Goal: Task Accomplishment & Management: Manage account settings

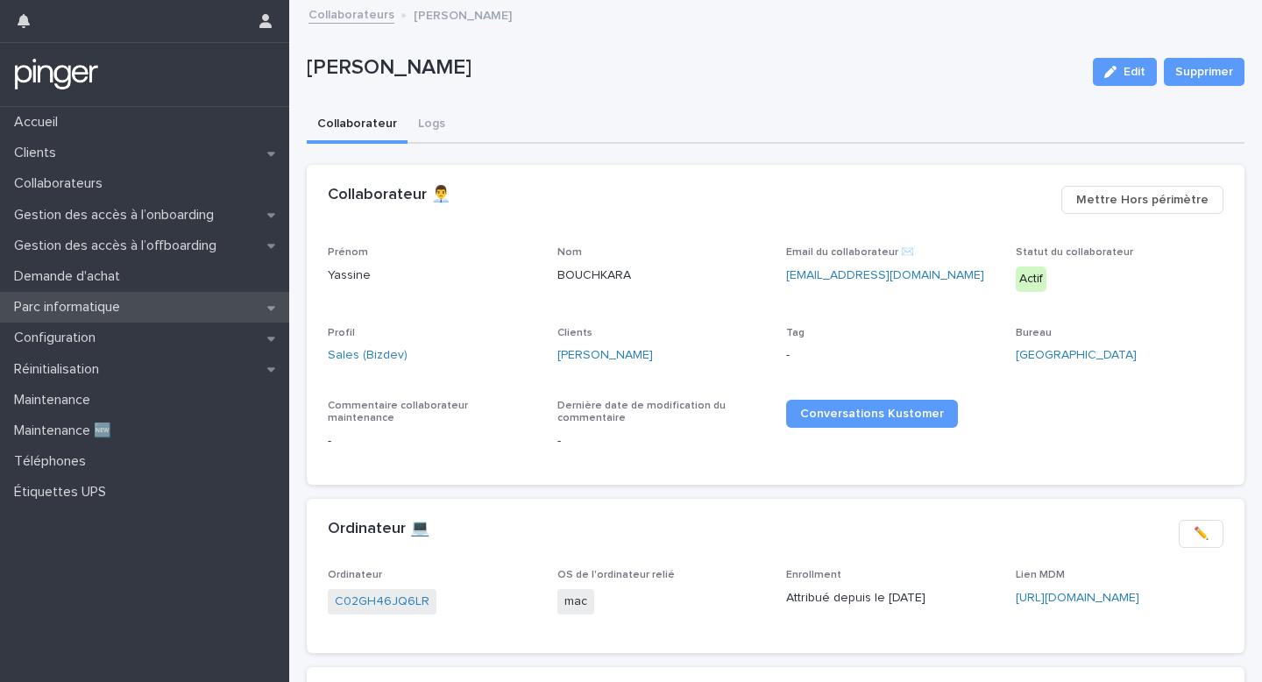
click at [192, 316] on div "Parc informatique" at bounding box center [144, 307] width 289 height 31
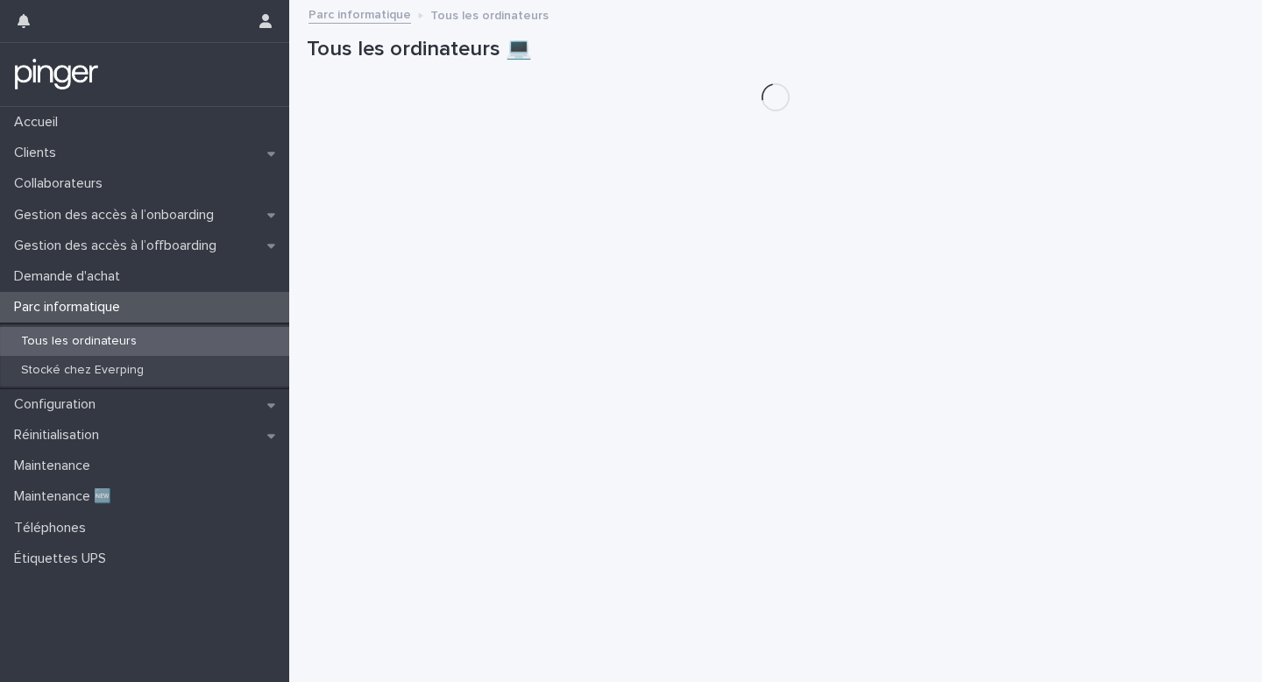
click at [187, 350] on div "Tous les ordinateurs" at bounding box center [144, 341] width 289 height 29
click at [197, 401] on div "Configuration" at bounding box center [144, 404] width 289 height 31
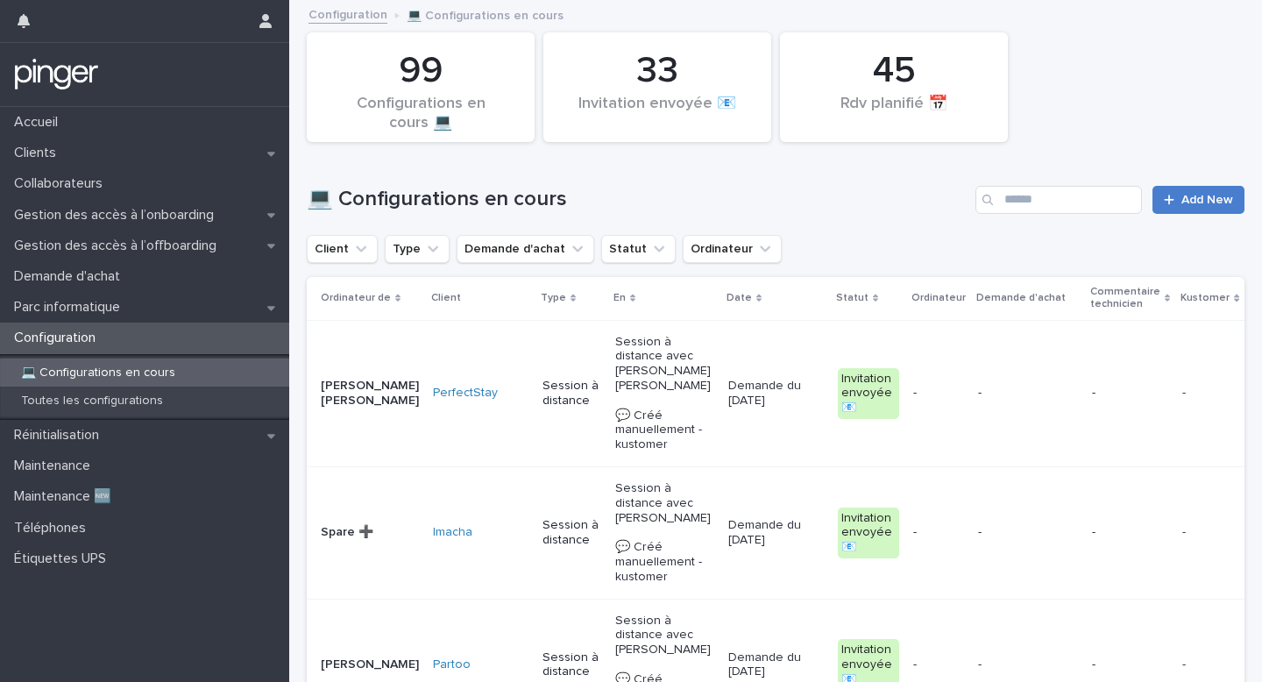
click at [1216, 186] on link "Add New" at bounding box center [1198, 200] width 92 height 28
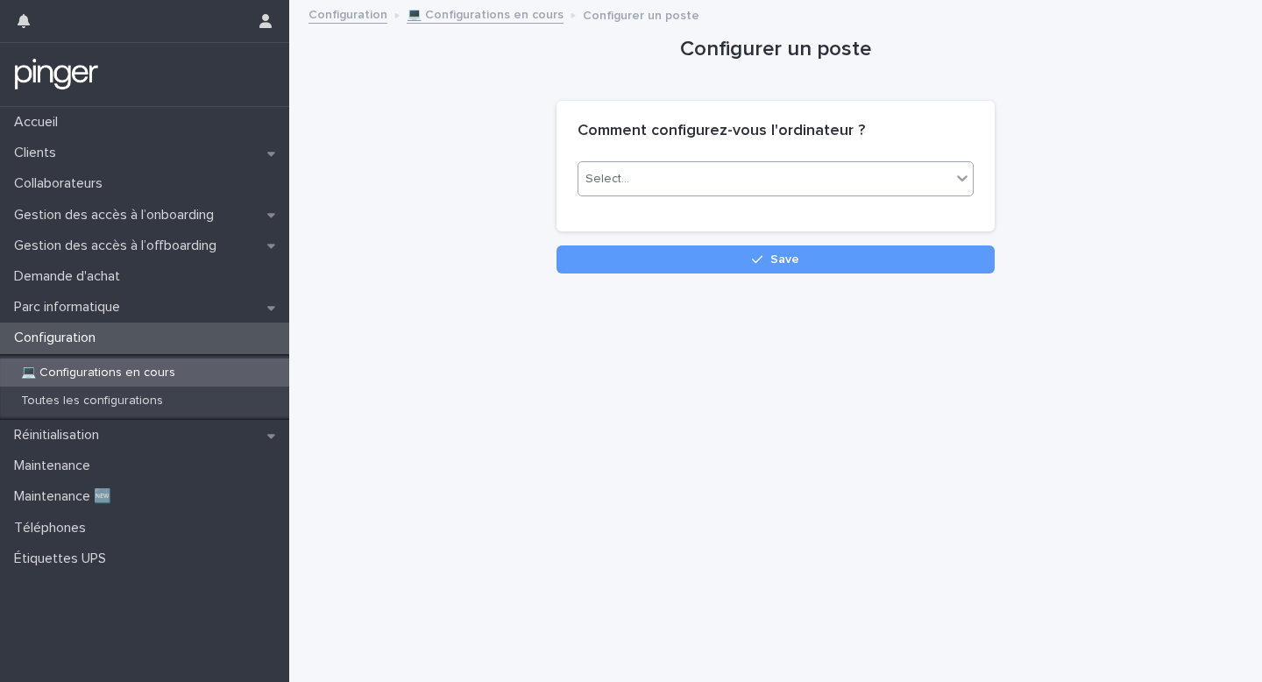
click at [912, 173] on div "Select..." at bounding box center [764, 179] width 372 height 29
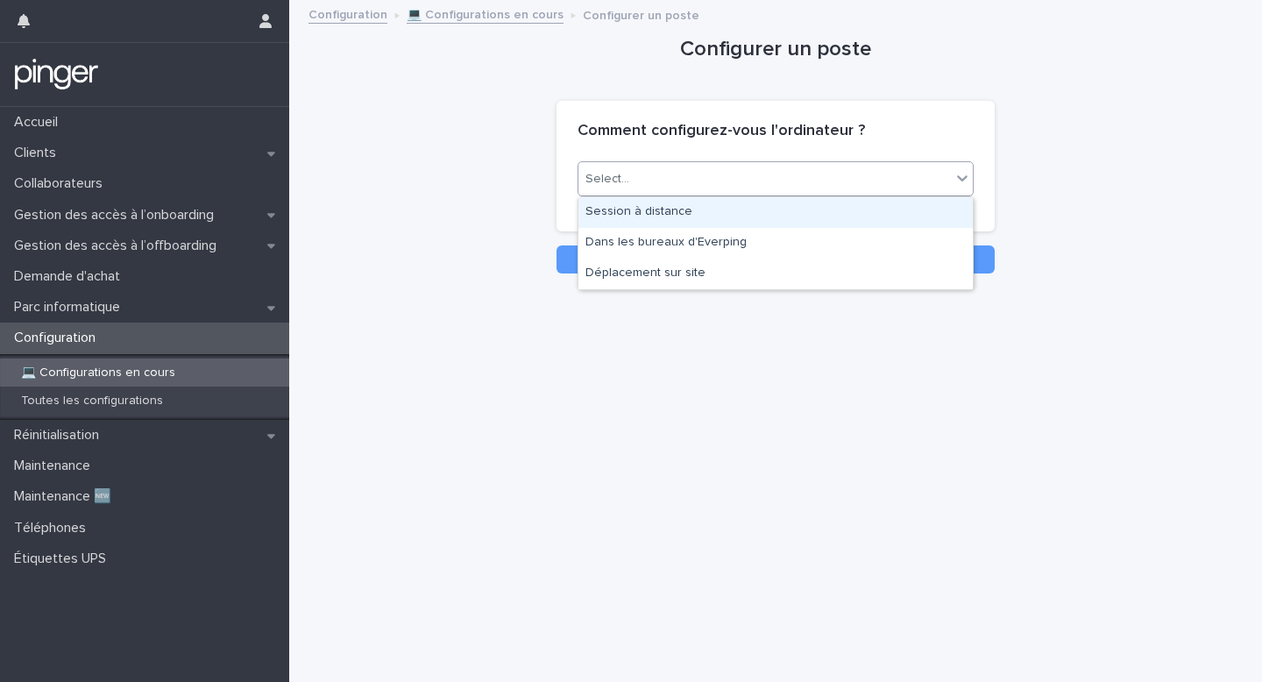
click at [848, 217] on div "Session à distance" at bounding box center [775, 212] width 394 height 31
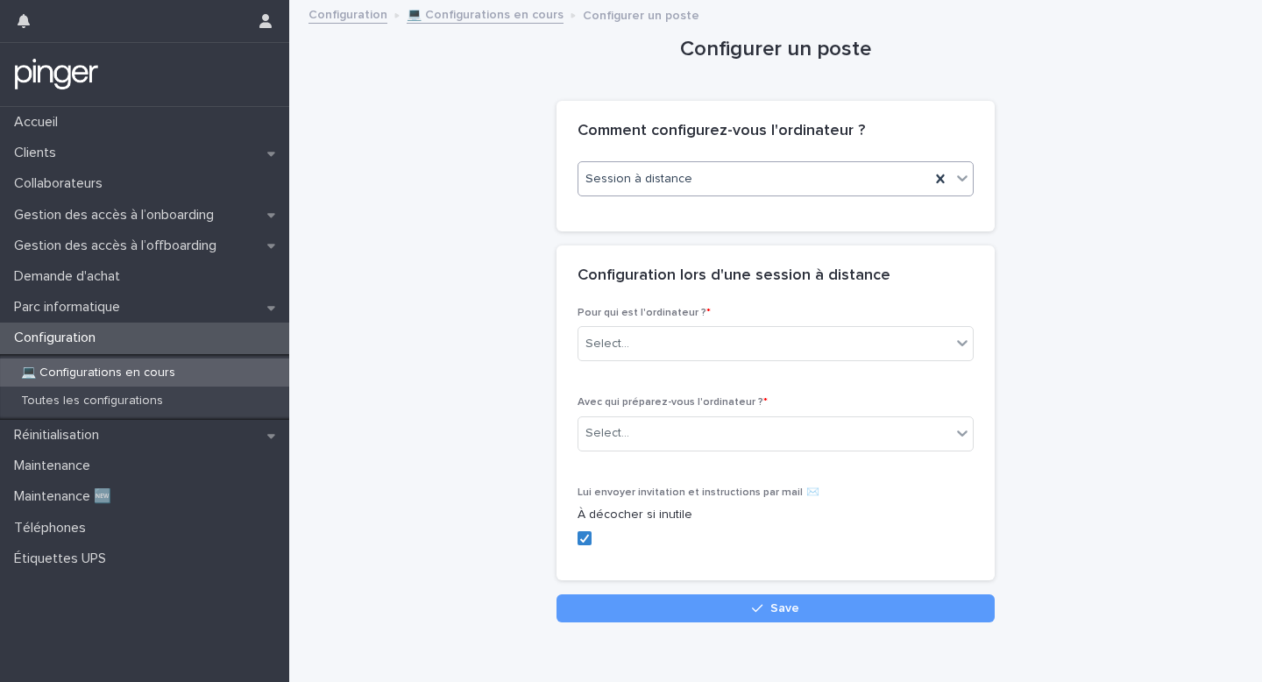
click at [756, 367] on div "Pour qui est l'ordinateur ? * Select..." at bounding box center [776, 341] width 396 height 68
click at [769, 344] on div "Select..." at bounding box center [764, 344] width 372 height 29
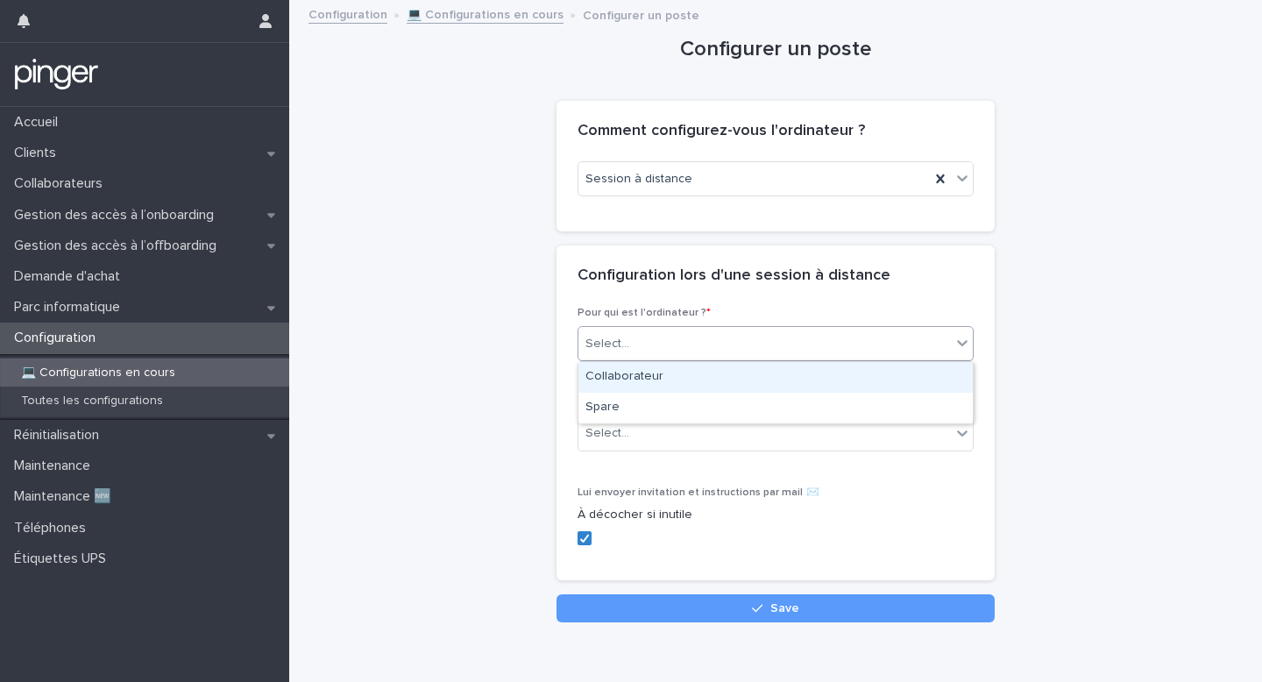
click at [763, 380] on div "Collaborateur" at bounding box center [775, 377] width 394 height 31
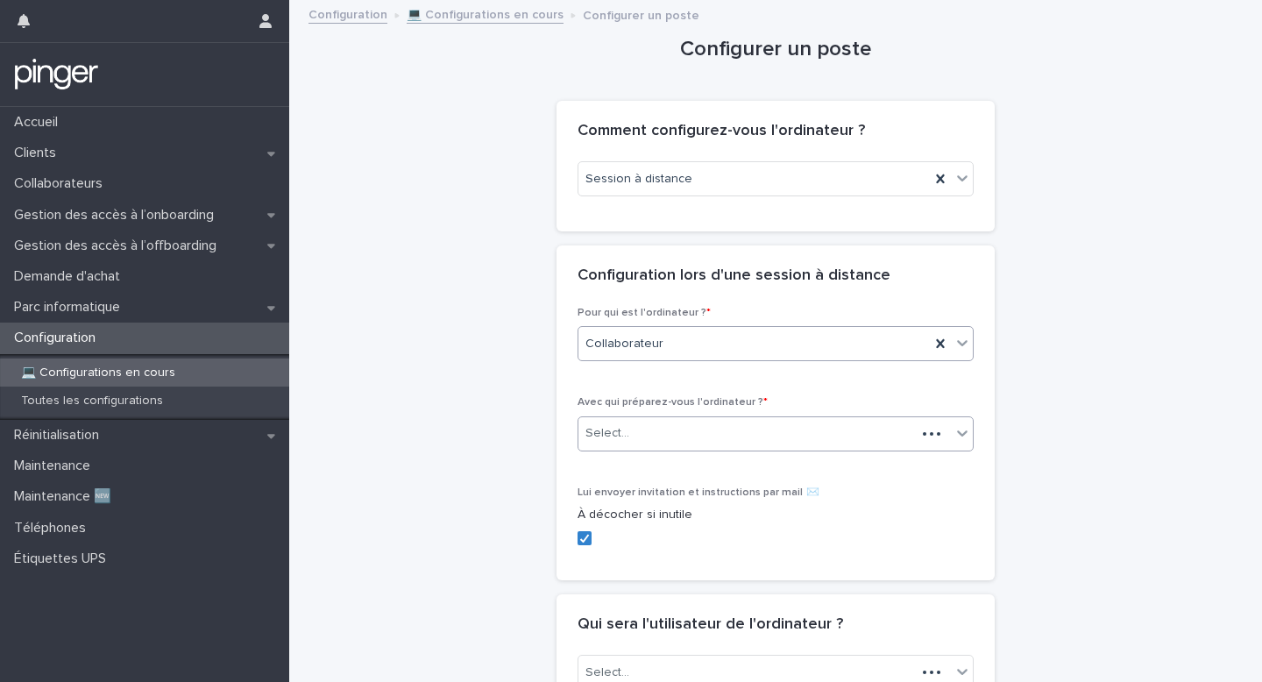
click at [748, 427] on div "Select..." at bounding box center [746, 433] width 337 height 29
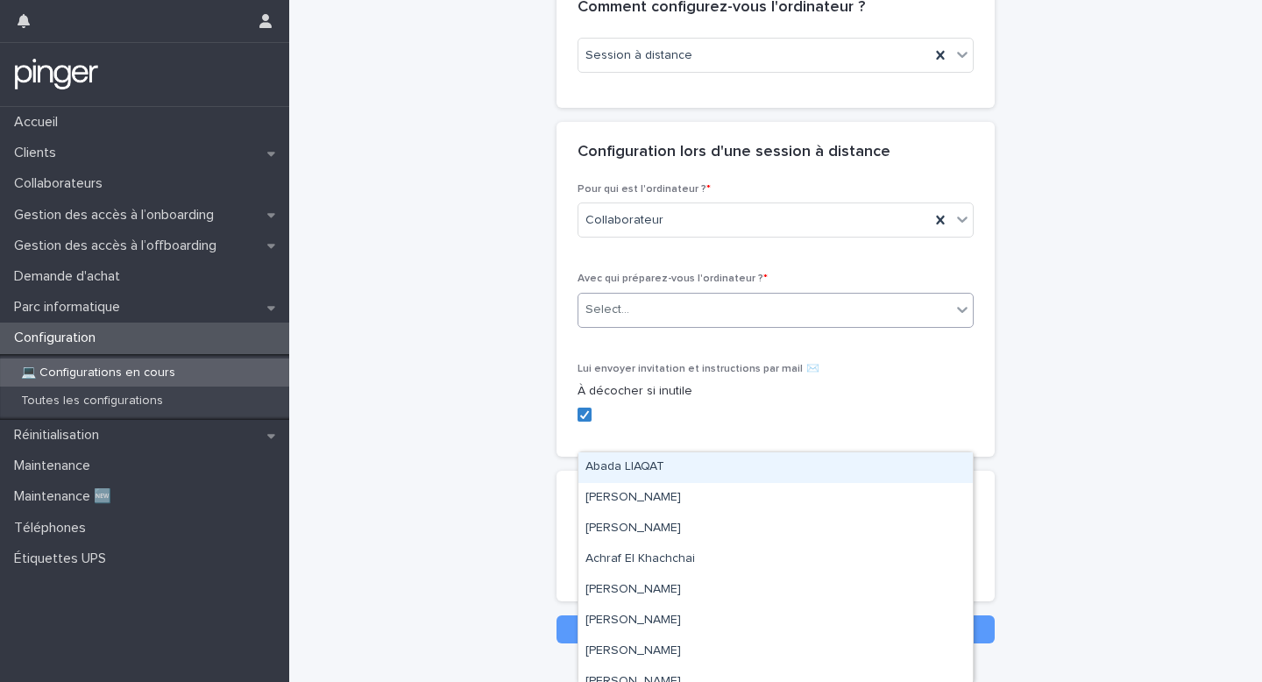
scroll to position [131, 0]
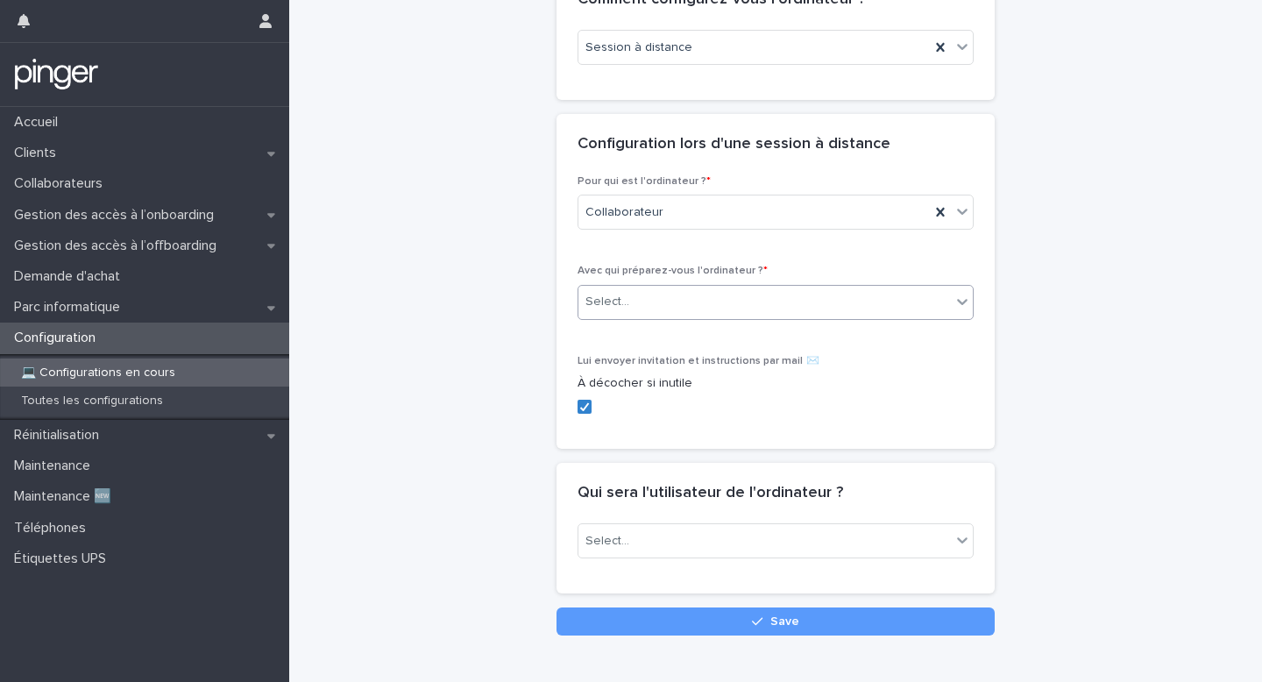
click at [178, 341] on div "Configuration" at bounding box center [144, 337] width 289 height 31
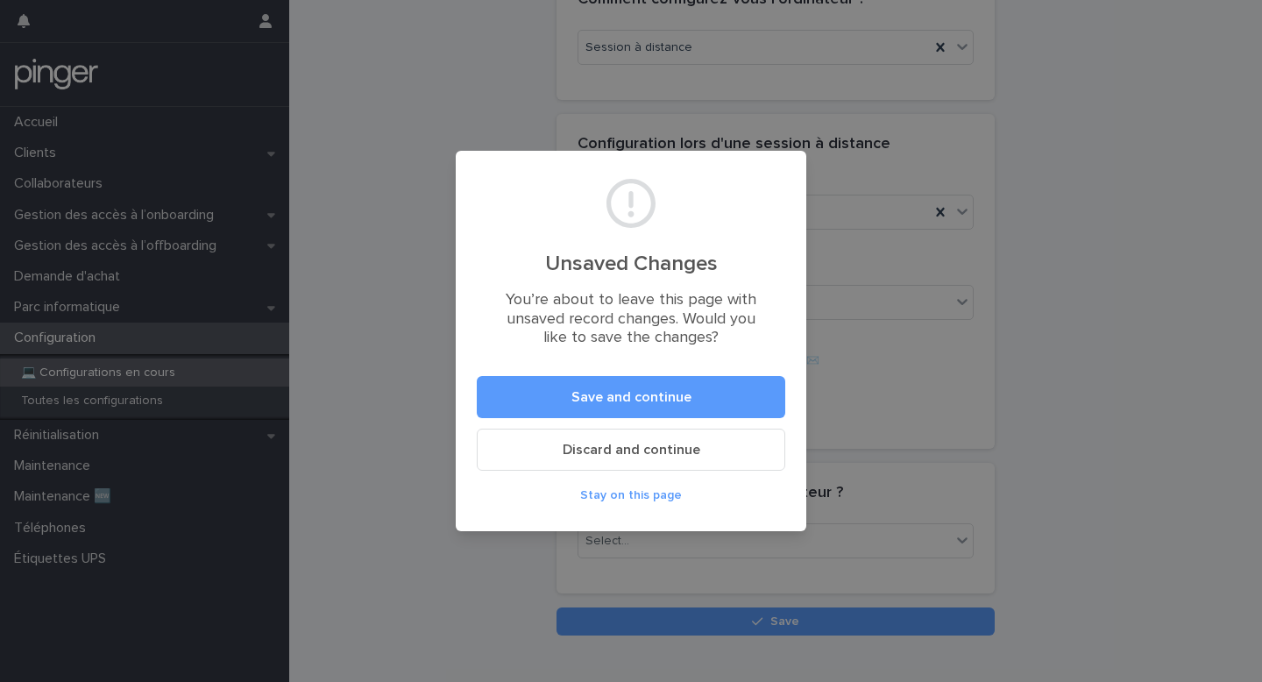
click at [649, 451] on span "Discard and continue" at bounding box center [632, 450] width 138 height 14
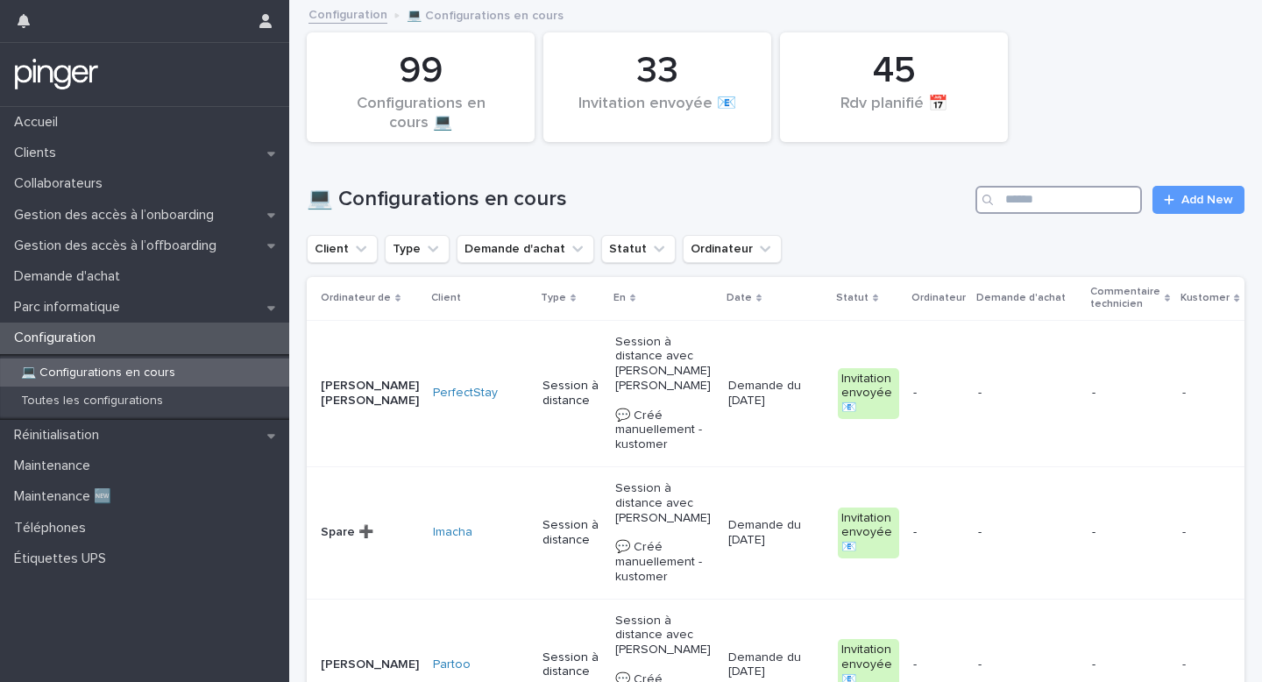
click at [1035, 190] on input "Search" at bounding box center [1058, 200] width 167 height 28
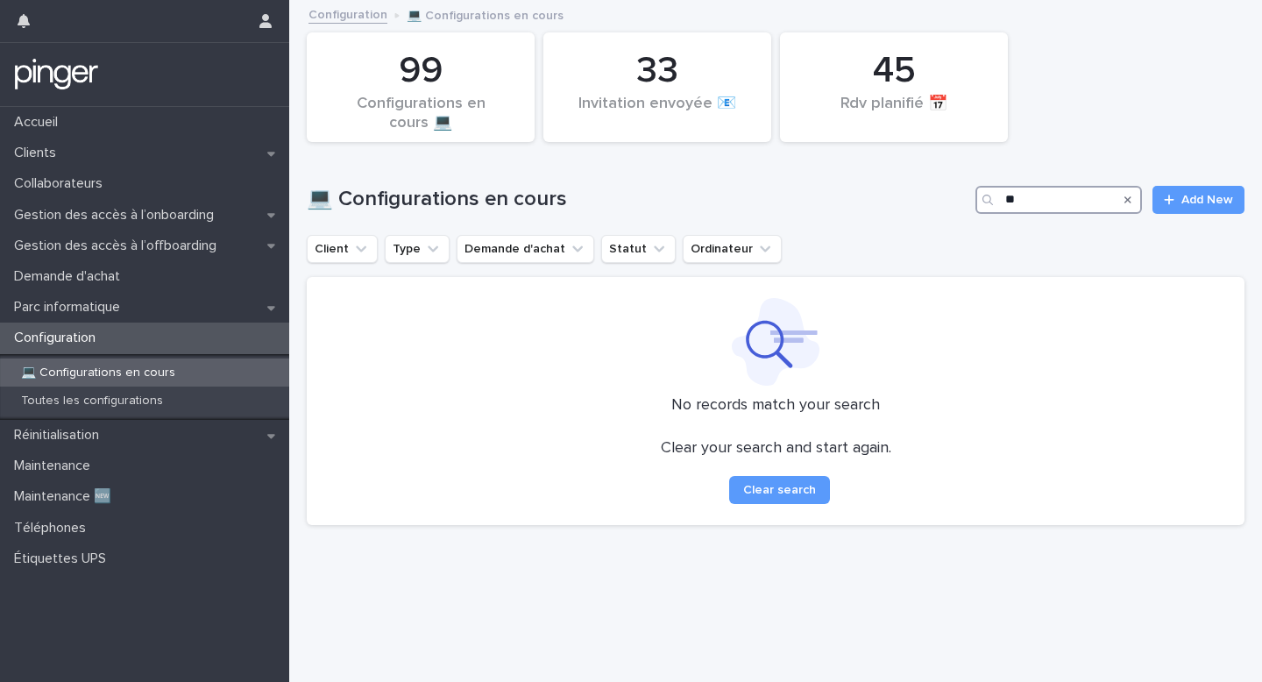
type input "*"
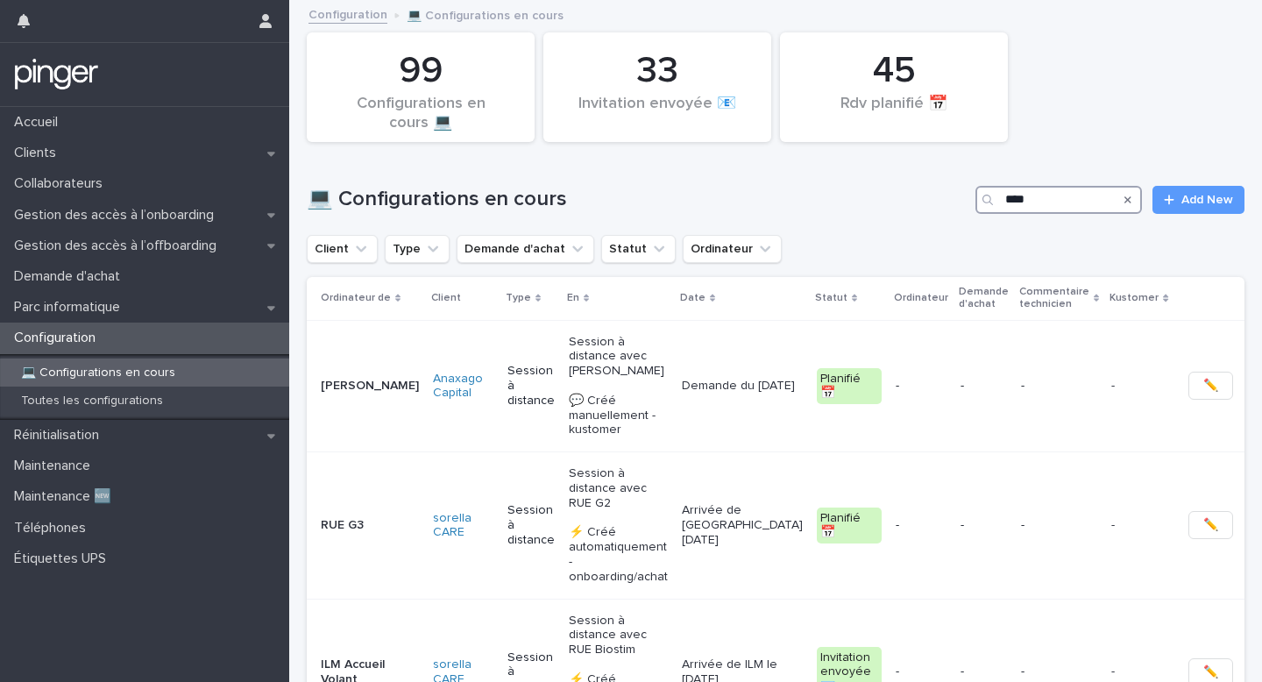
type input "*****"
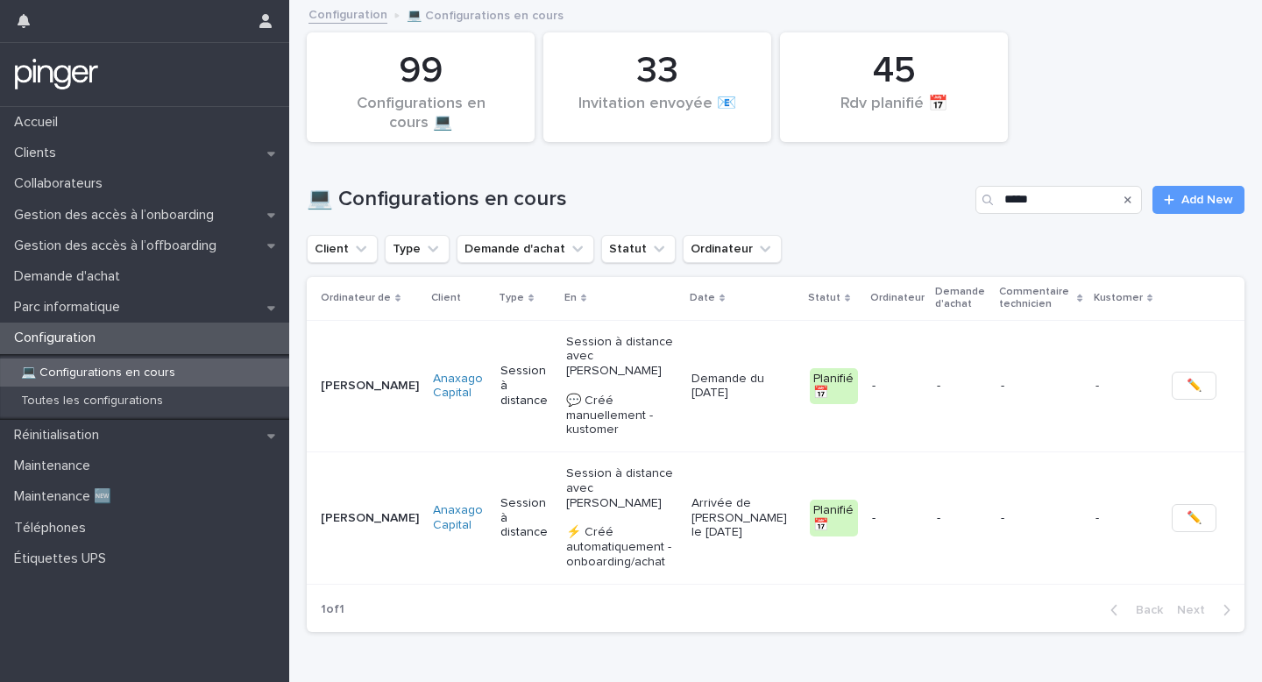
click at [677, 367] on p "Session à distance avec [PERSON_NAME] 💬 Créé manuellement - kustomer" at bounding box center [621, 386] width 111 height 103
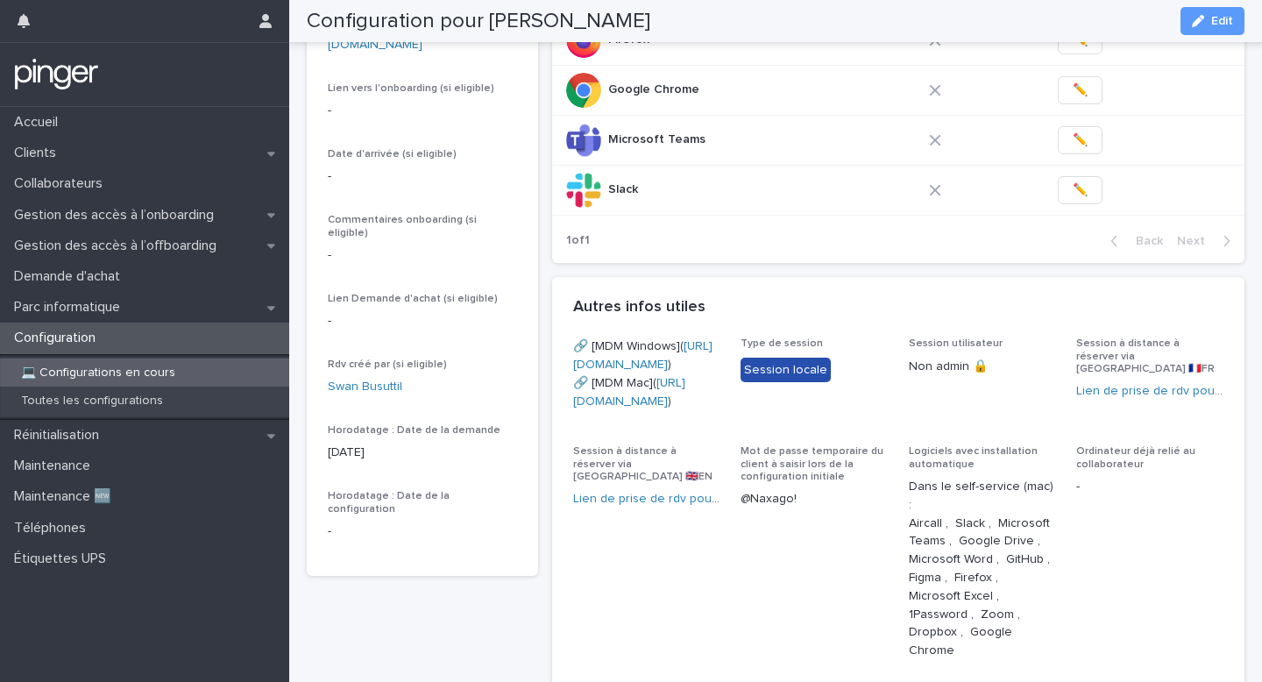
scroll to position [374, 0]
click at [712, 310] on div "Autres infos utiles •••" at bounding box center [895, 305] width 644 height 19
copy link "[URL][DOMAIN_NAME]"
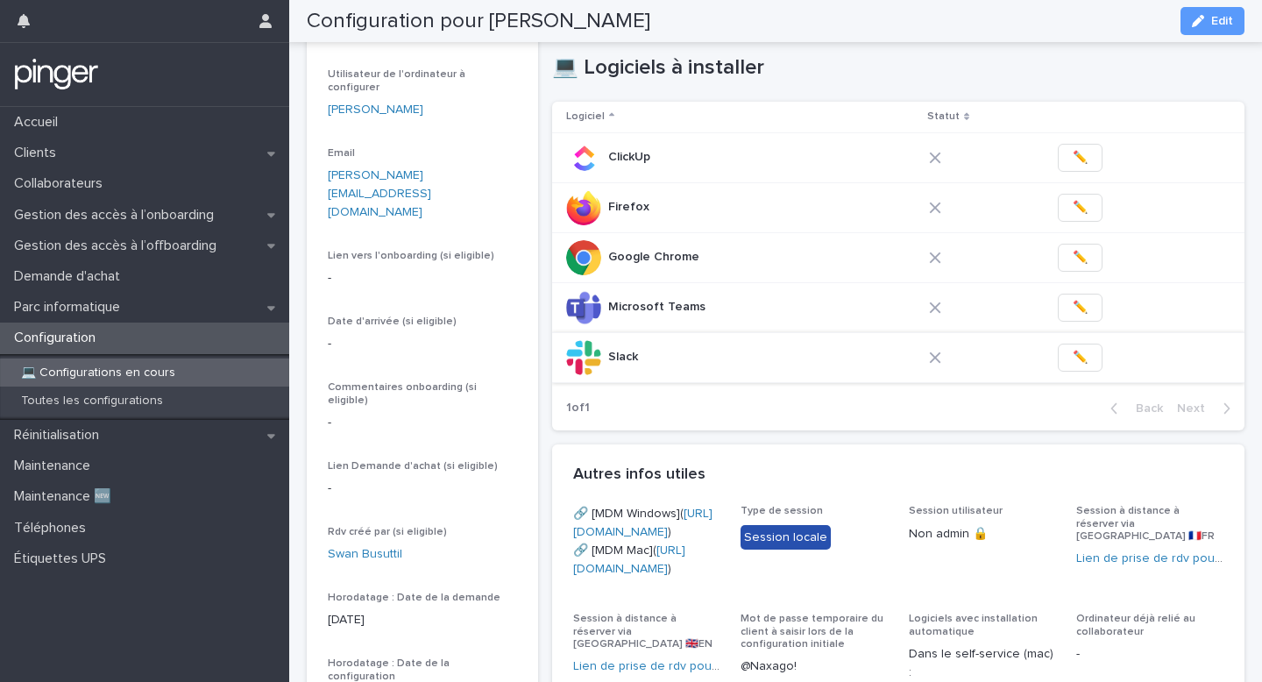
scroll to position [202, 0]
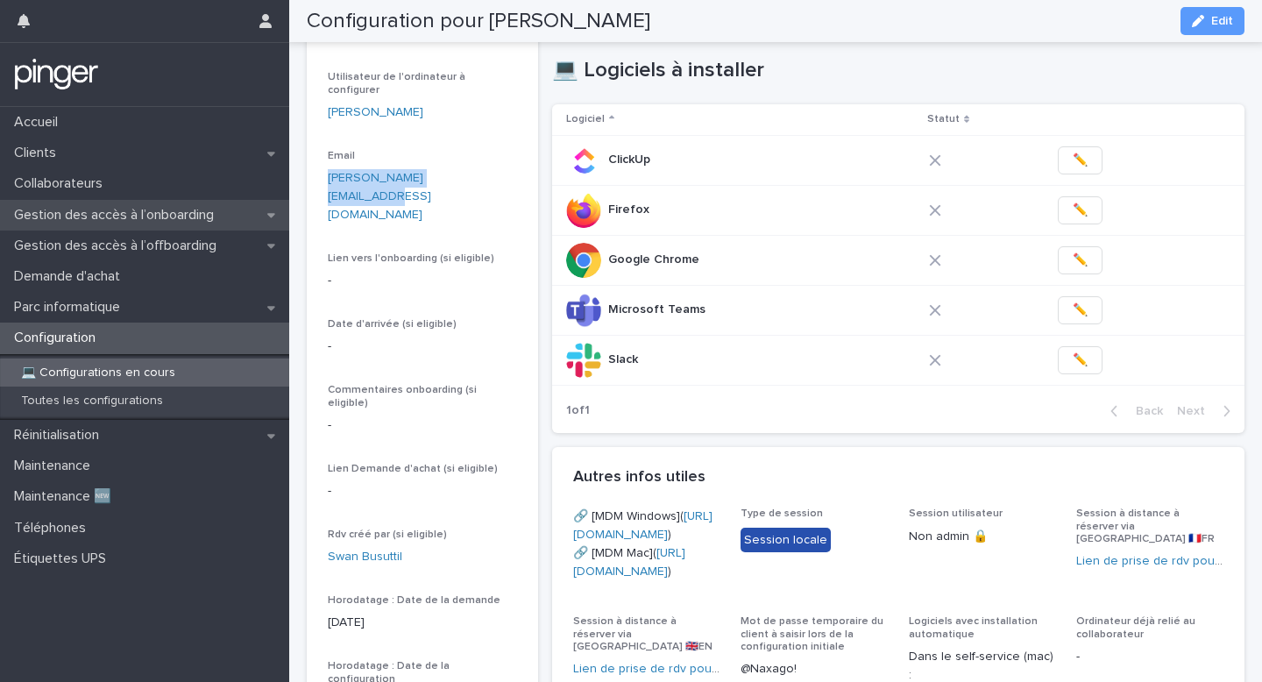
click at [190, 221] on p "Gestion des accès à l’onboarding" at bounding box center [117, 215] width 221 height 17
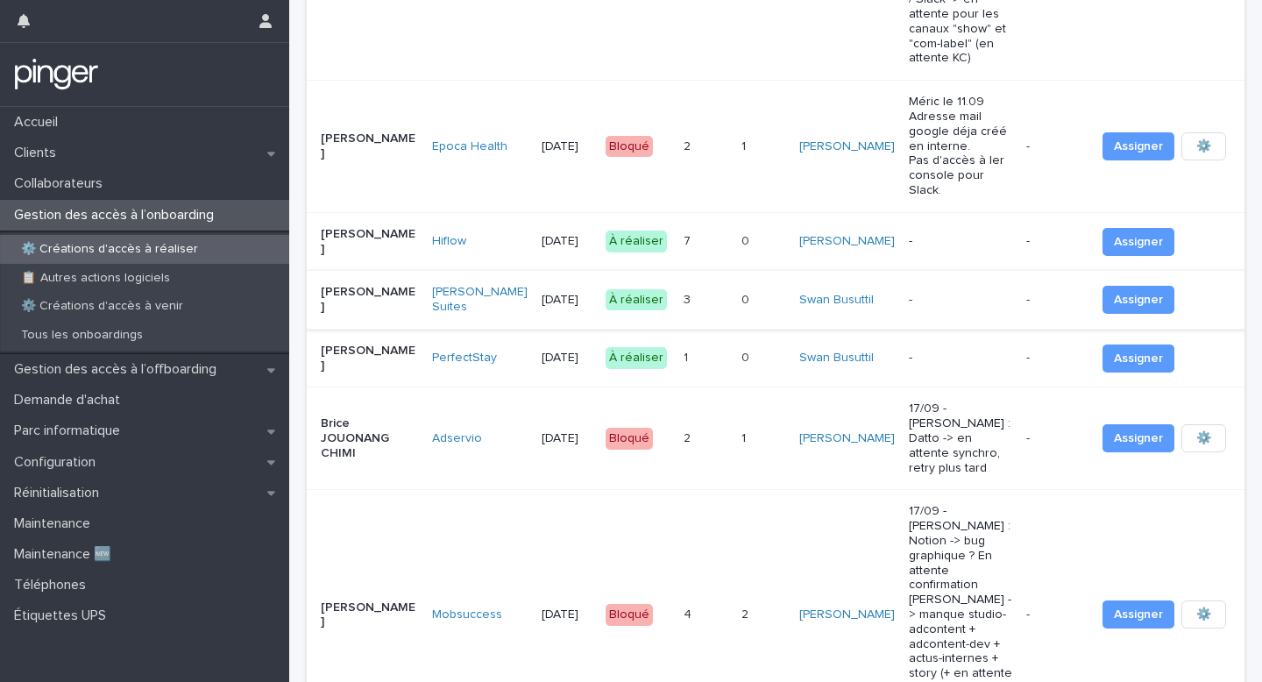
scroll to position [669, 0]
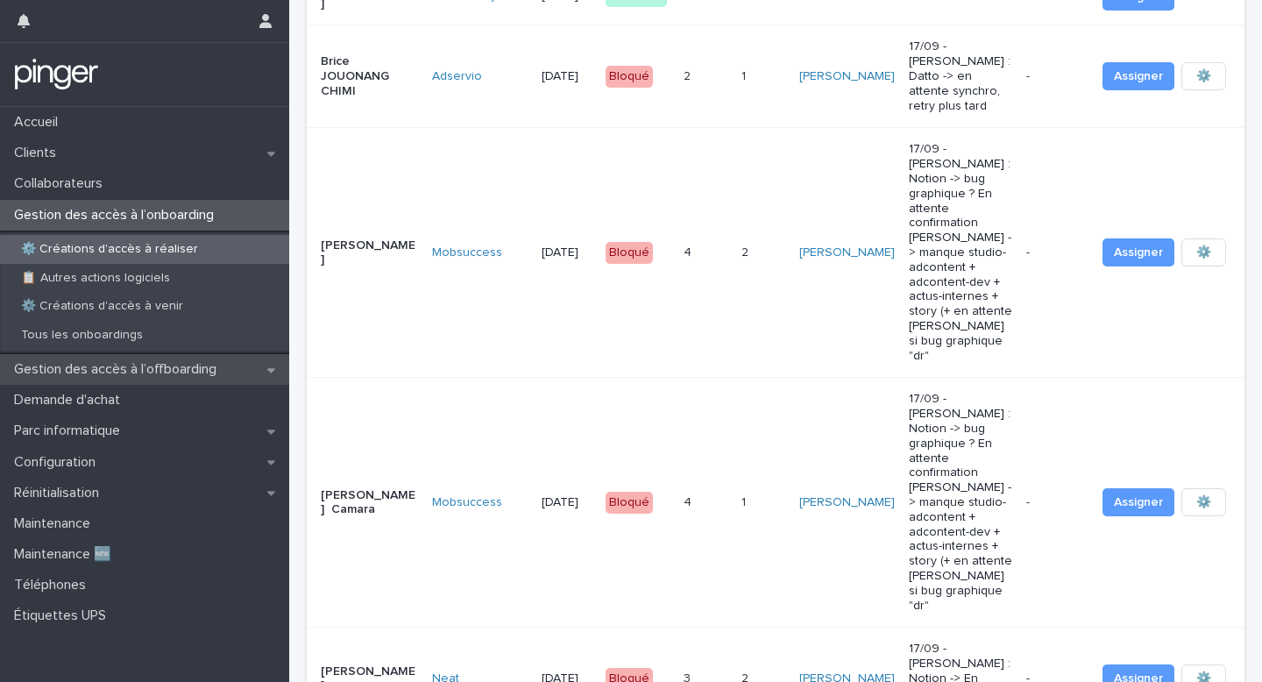
click at [175, 361] on p "Gestion des accès à l’offboarding" at bounding box center [118, 369] width 223 height 17
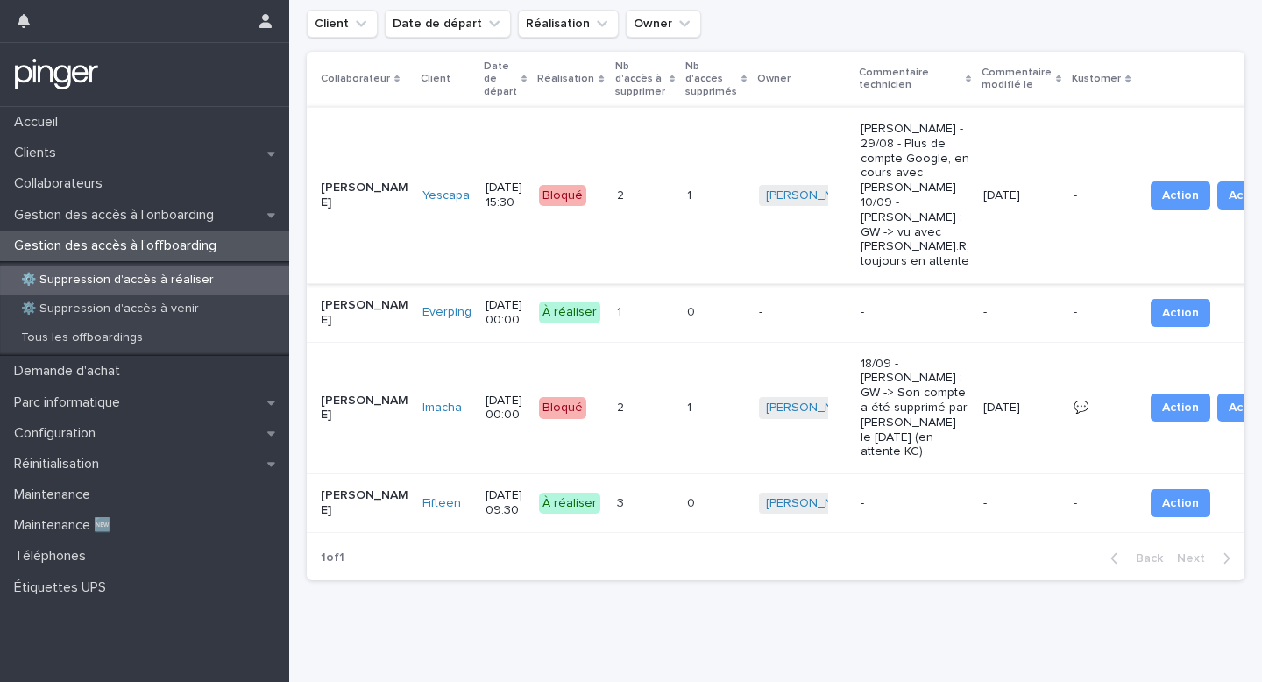
scroll to position [95, 0]
click at [224, 215] on p "Gestion des accès à l’onboarding" at bounding box center [117, 215] width 221 height 17
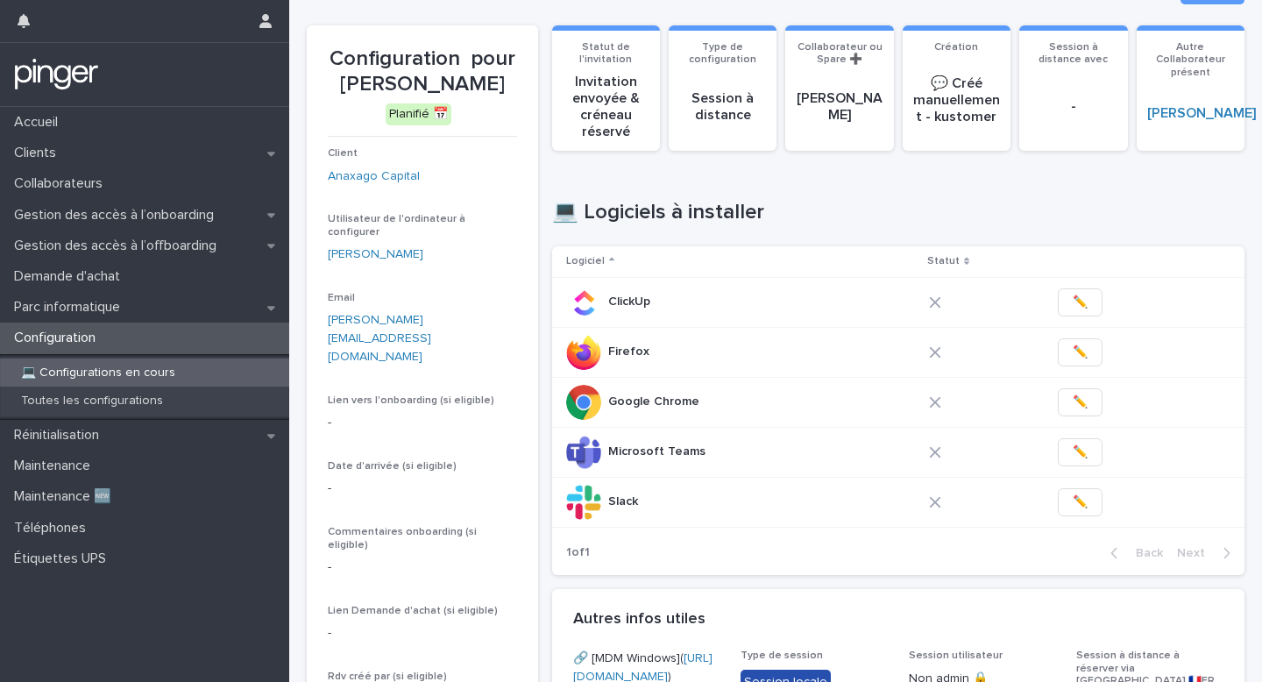
scroll to position [65, 0]
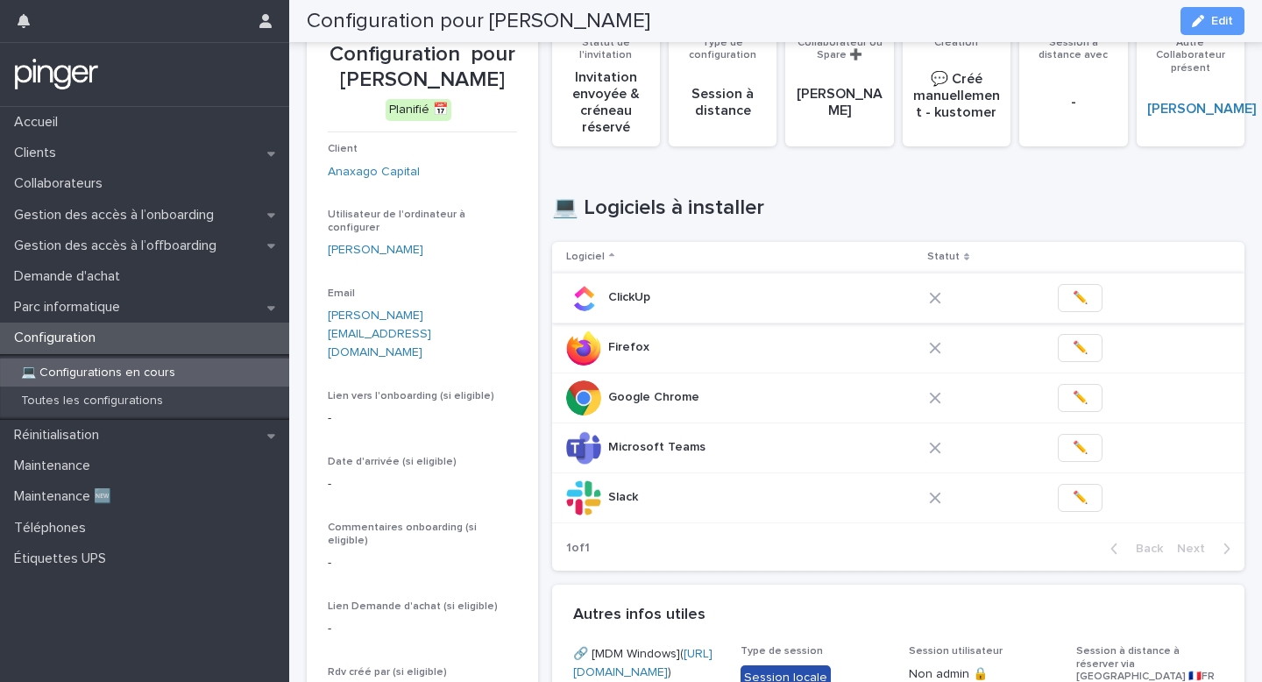
click at [1082, 298] on button "✏️" at bounding box center [1080, 298] width 45 height 28
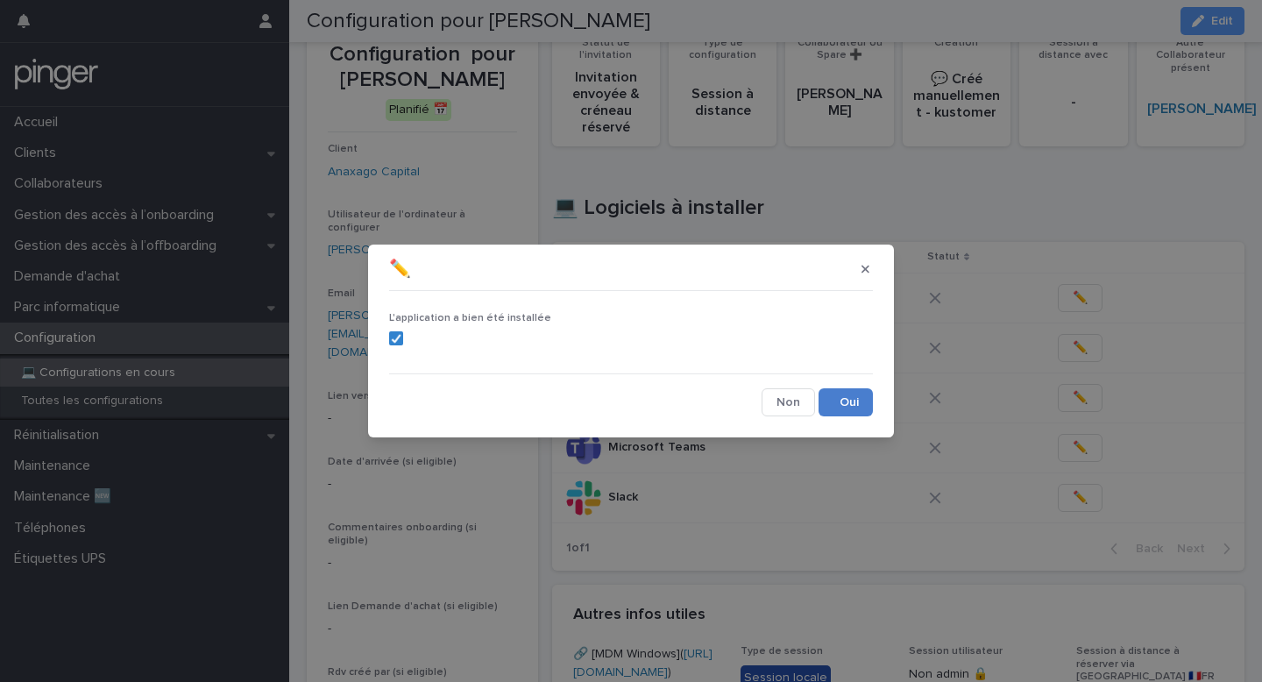
click at [851, 406] on button "Save" at bounding box center [846, 402] width 54 height 28
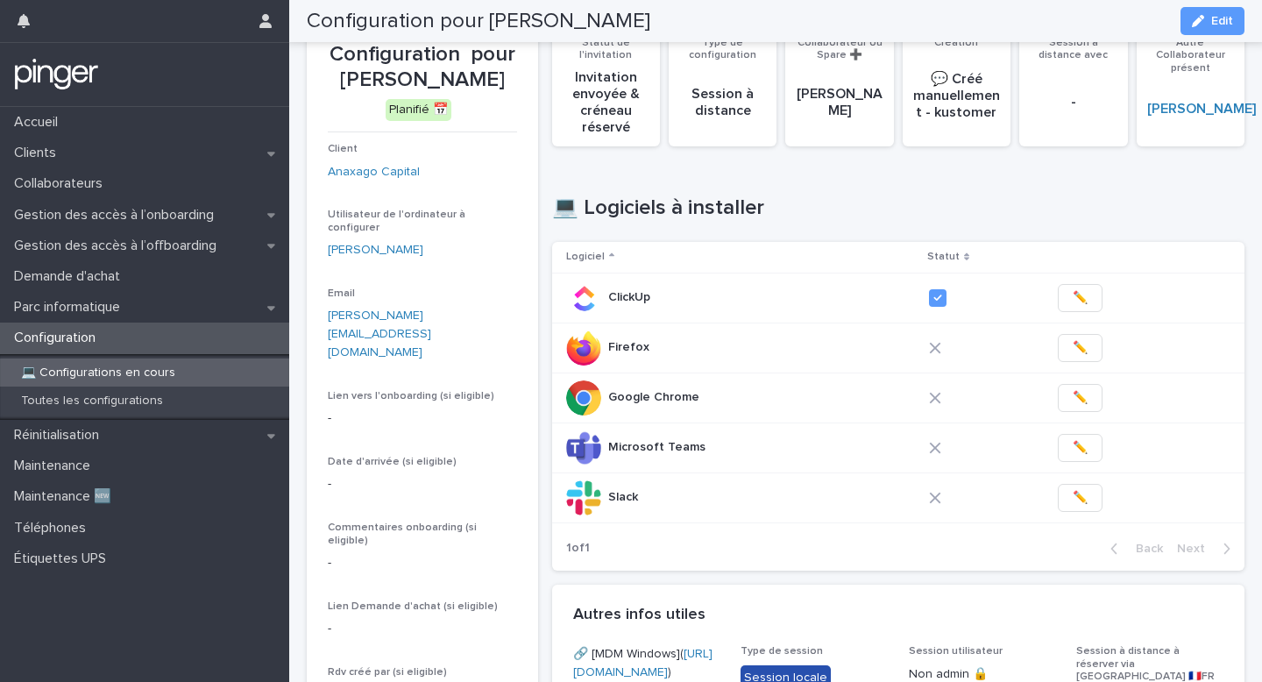
click at [1073, 352] on span "✏️" at bounding box center [1080, 348] width 15 height 18
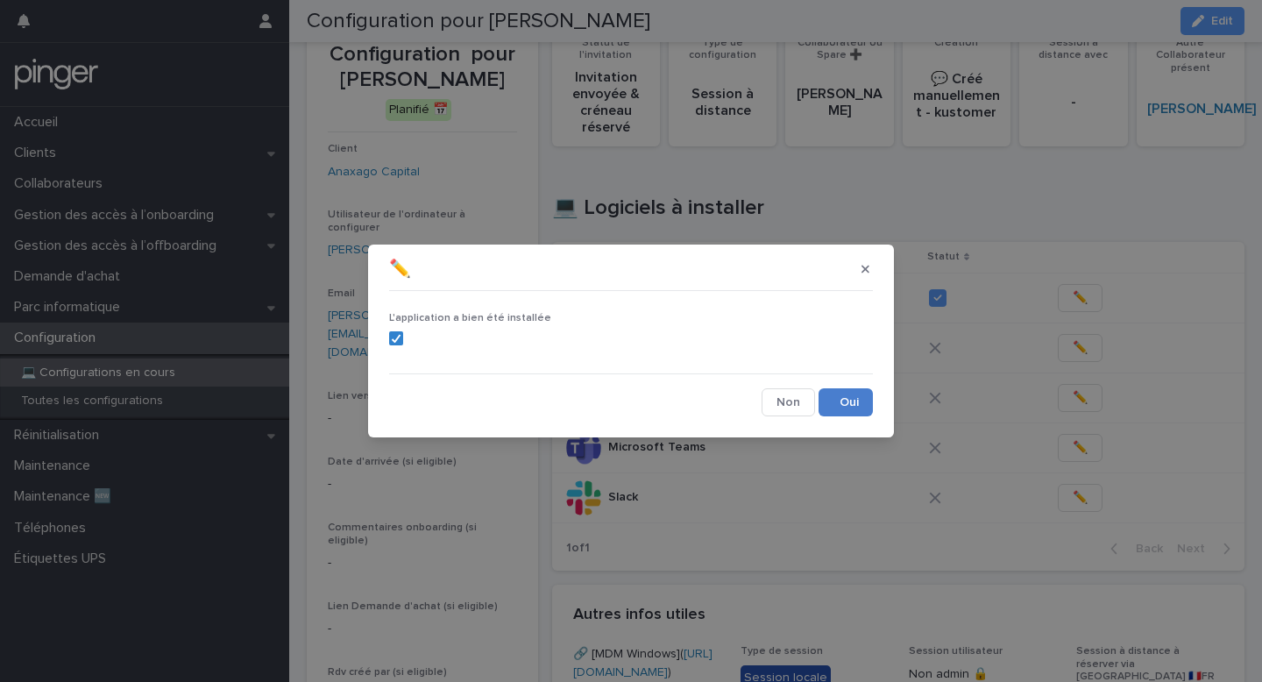
click at [866, 409] on button "Save" at bounding box center [846, 402] width 54 height 28
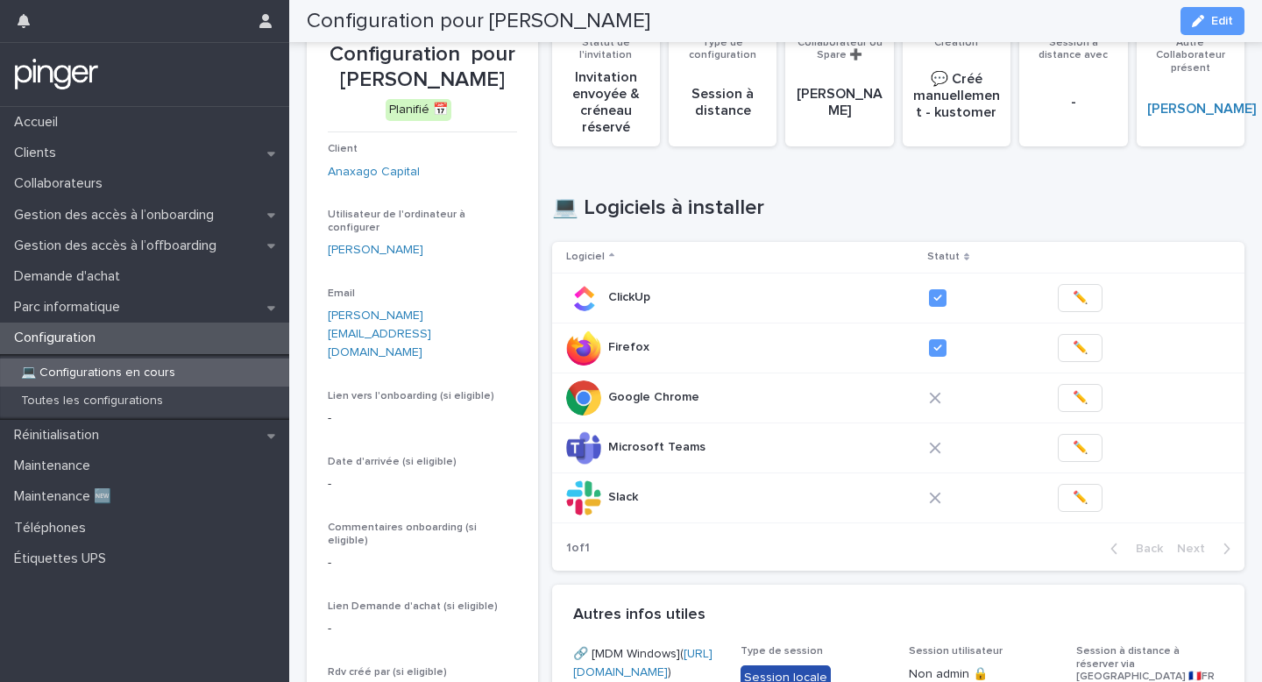
click at [1077, 398] on span "✏️" at bounding box center [1080, 398] width 15 height 18
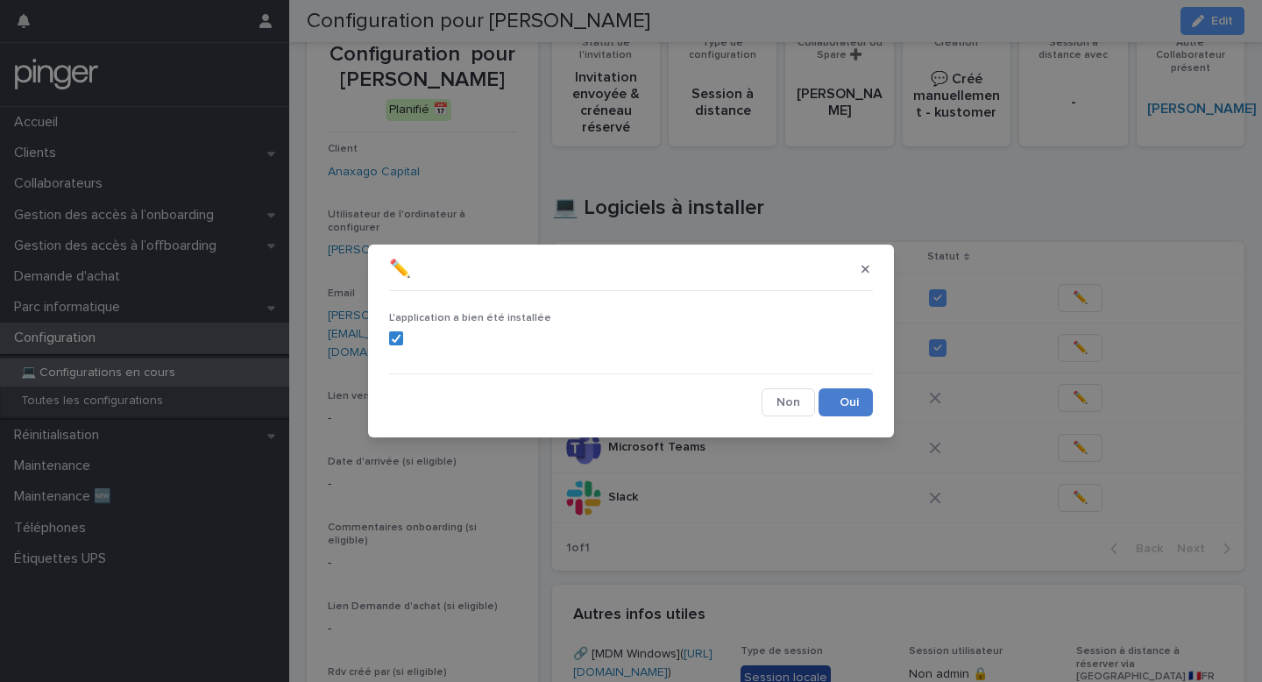
click at [839, 400] on button "Save" at bounding box center [846, 402] width 54 height 28
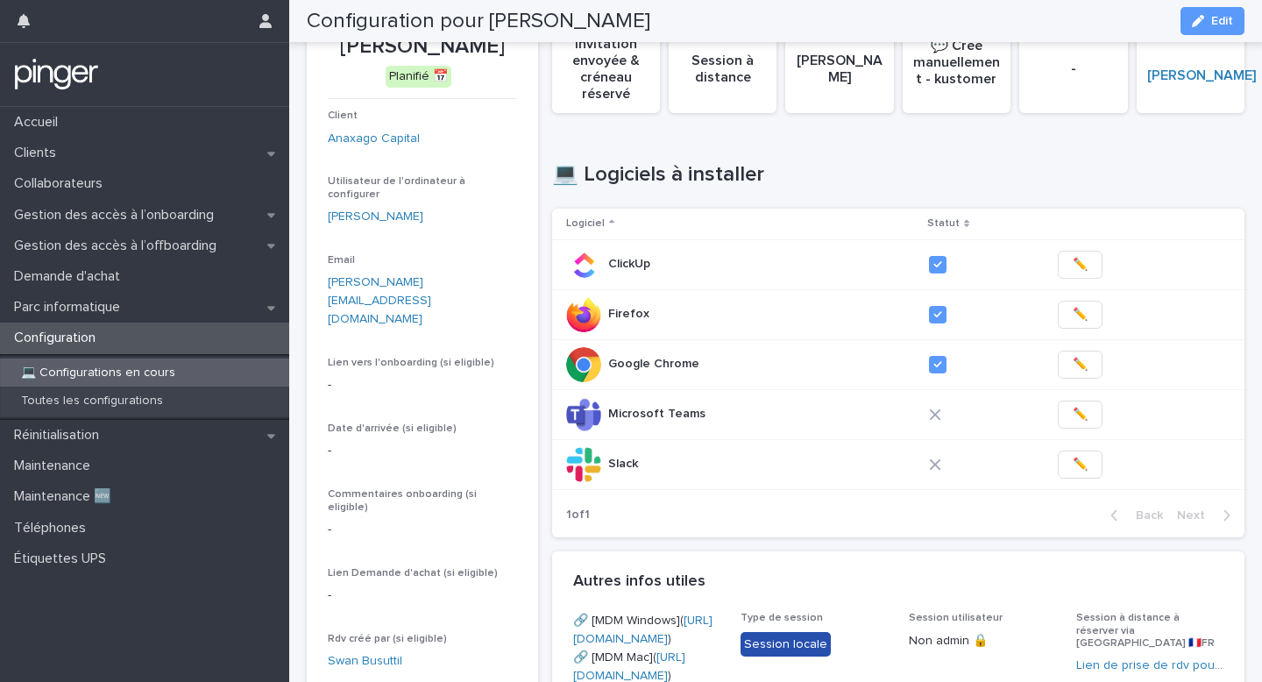
scroll to position [158, 0]
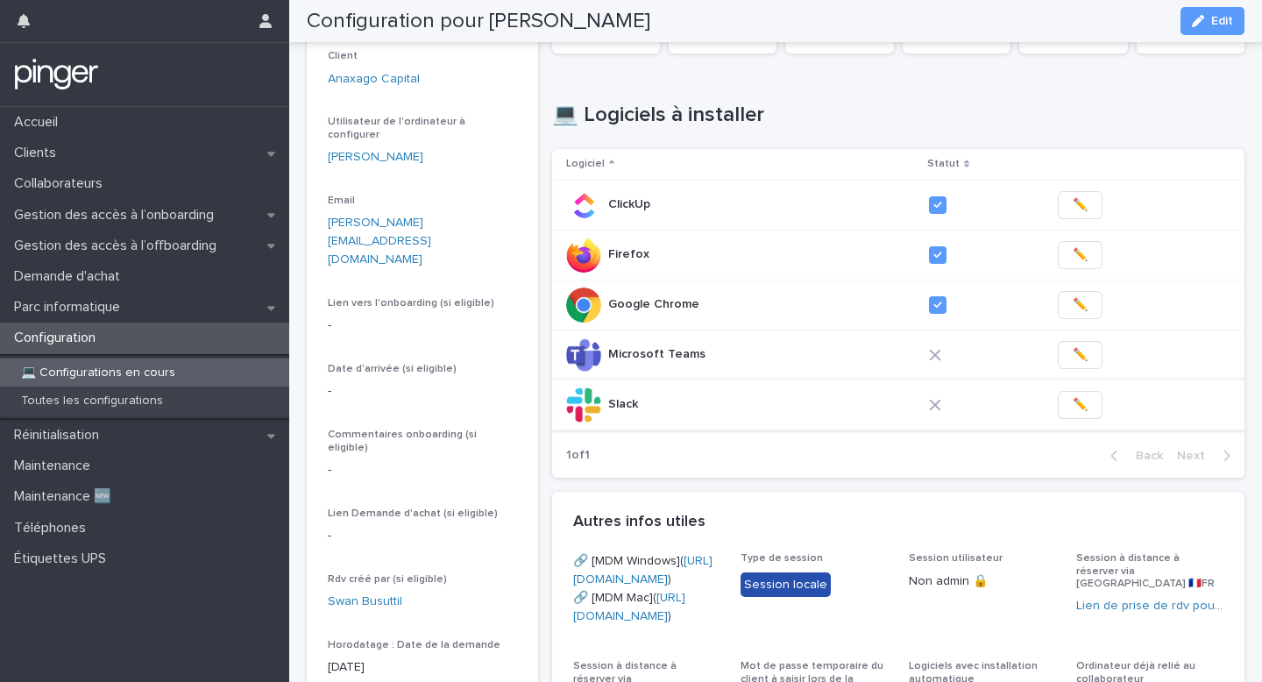
click at [1063, 397] on button "✏️" at bounding box center [1080, 405] width 45 height 28
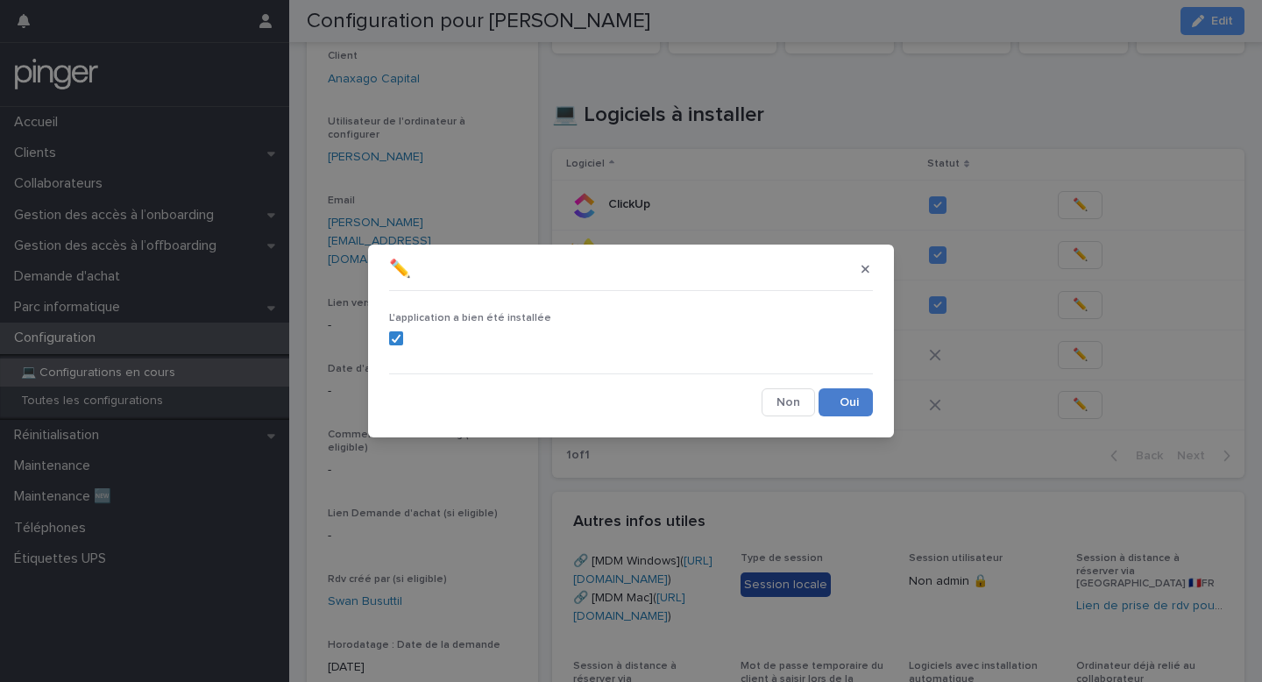
click at [835, 393] on button "Save" at bounding box center [846, 402] width 54 height 28
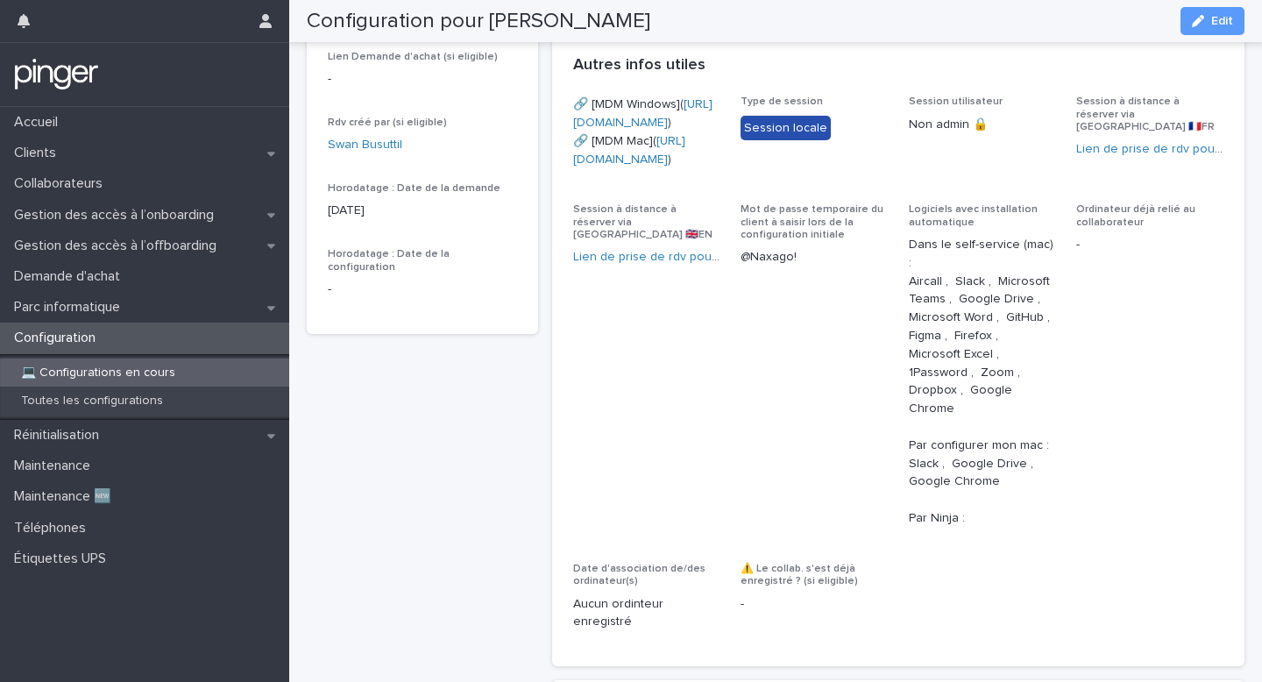
scroll to position [627, 0]
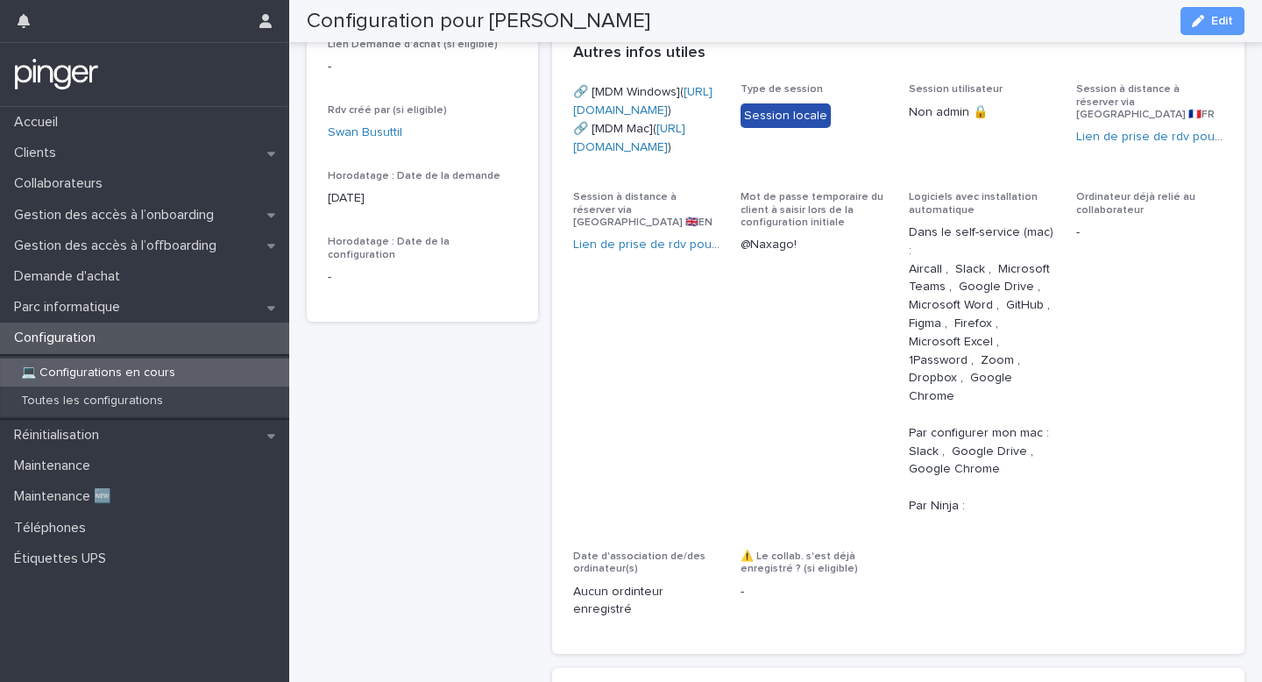
click at [778, 254] on p "@Naxago!" at bounding box center [814, 245] width 147 height 18
copy p "@Naxago!"
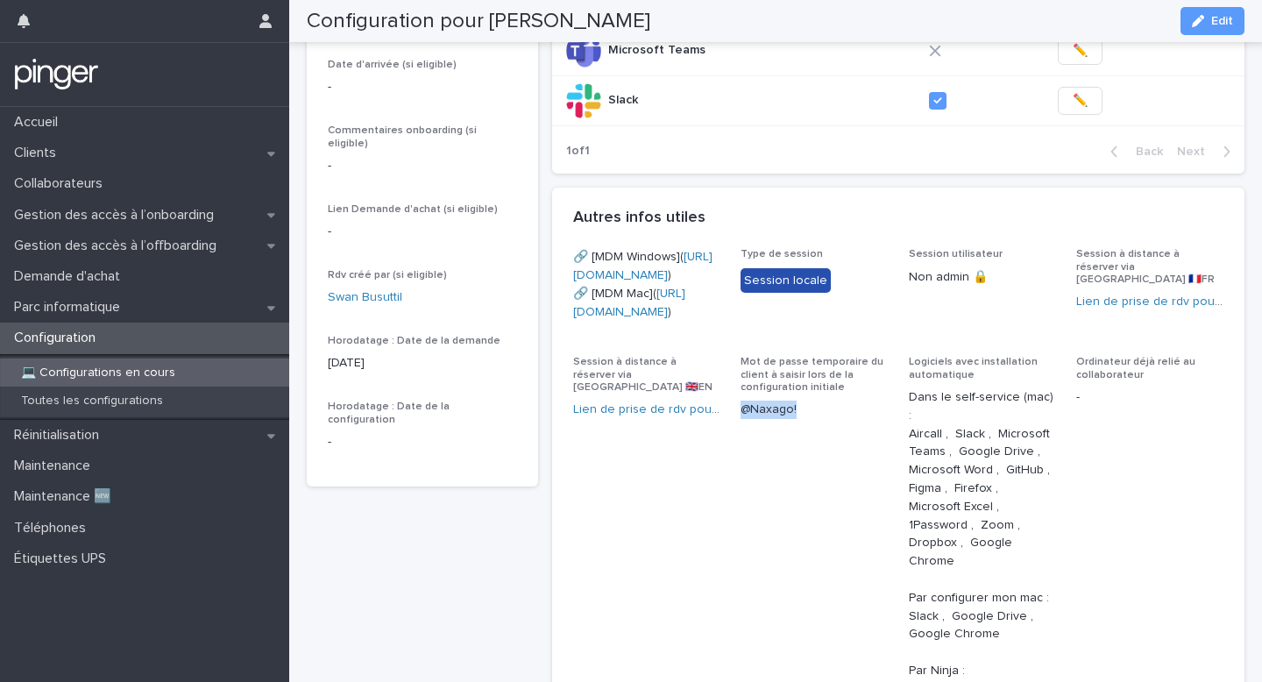
scroll to position [0, 0]
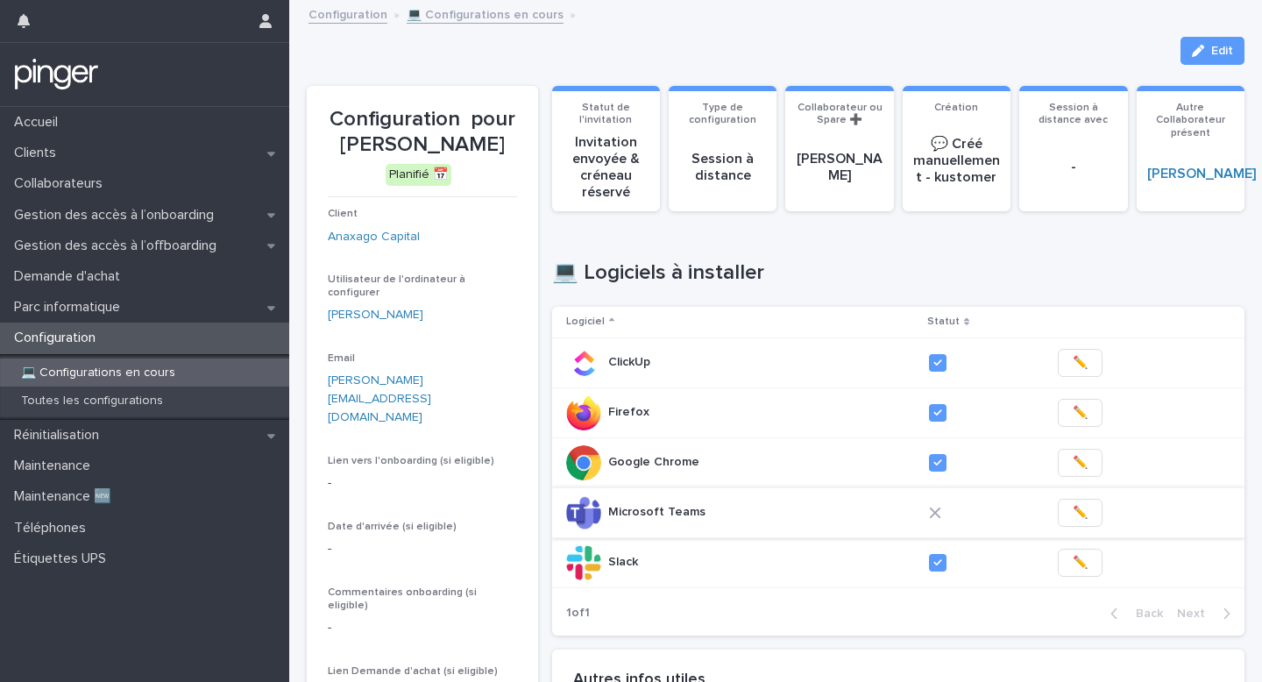
click at [1081, 507] on button "✏️" at bounding box center [1080, 513] width 45 height 28
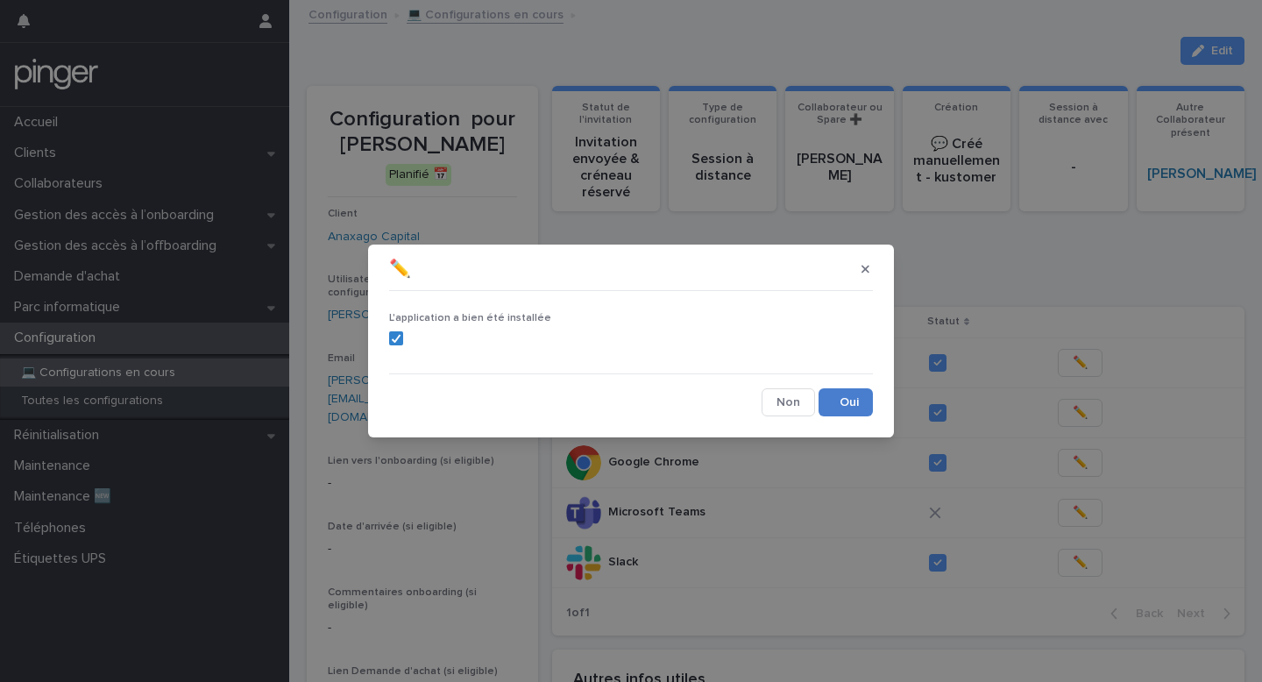
click at [858, 401] on button "Save" at bounding box center [846, 402] width 54 height 28
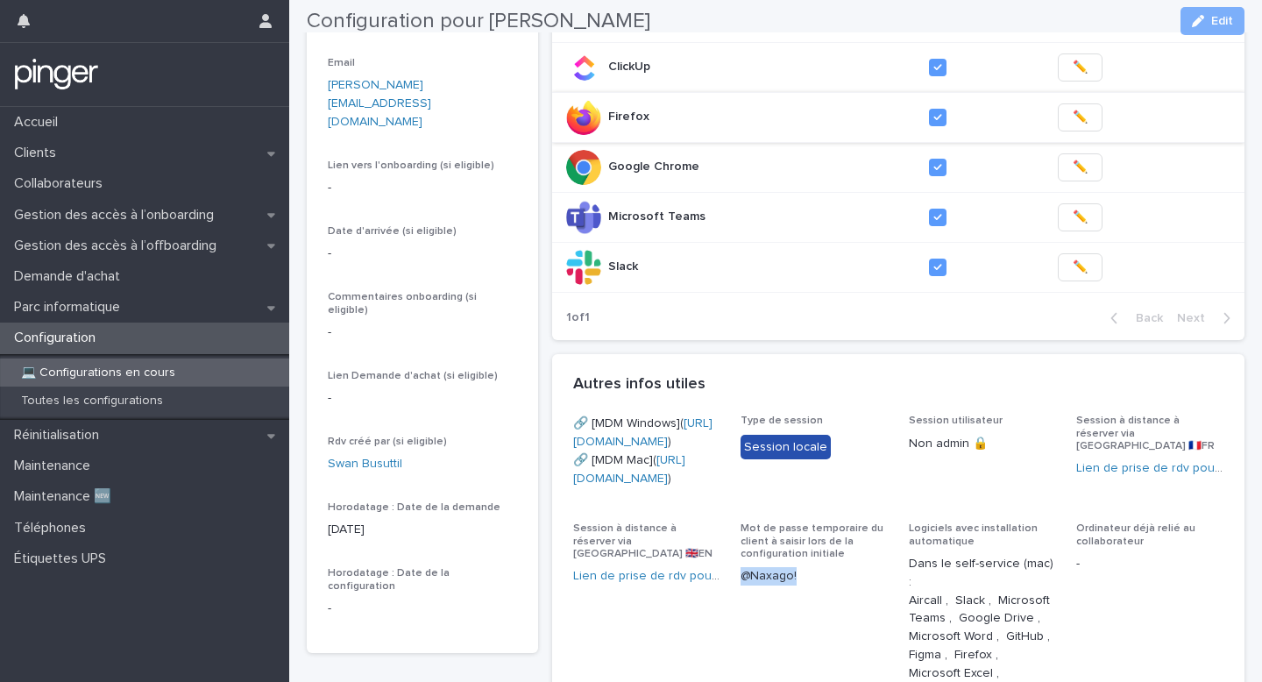
scroll to position [338, 0]
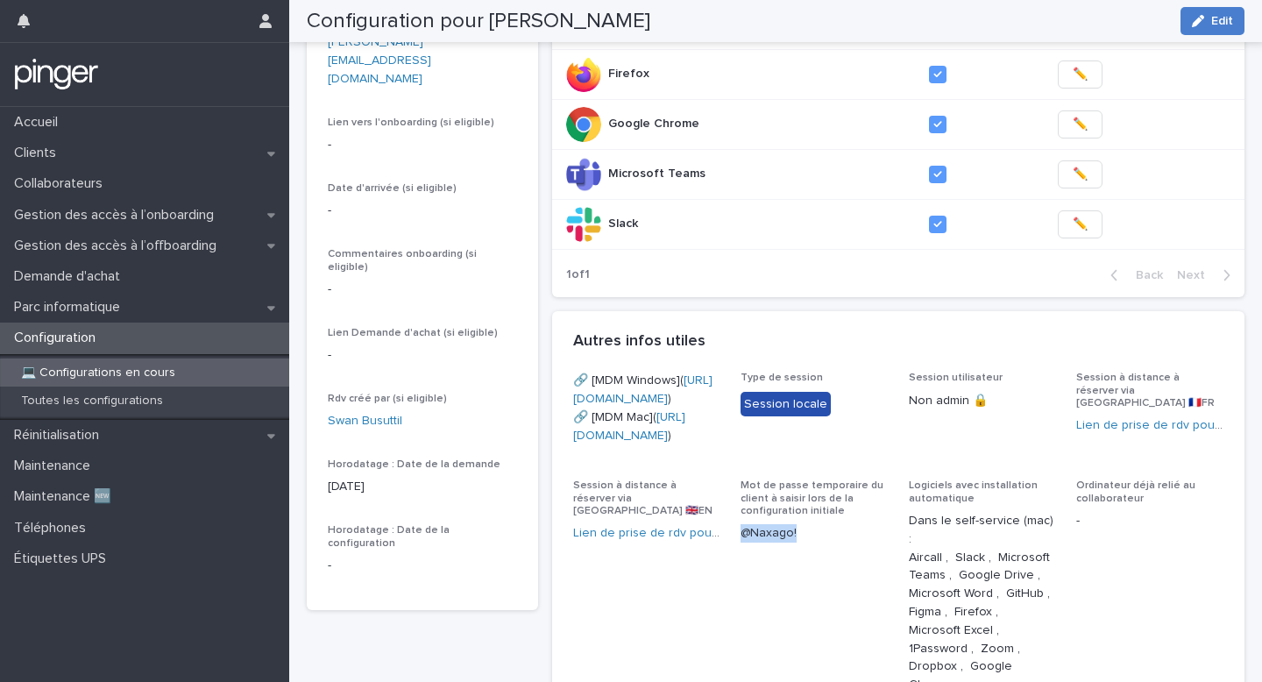
click at [1215, 23] on span "Edit" at bounding box center [1222, 21] width 22 height 12
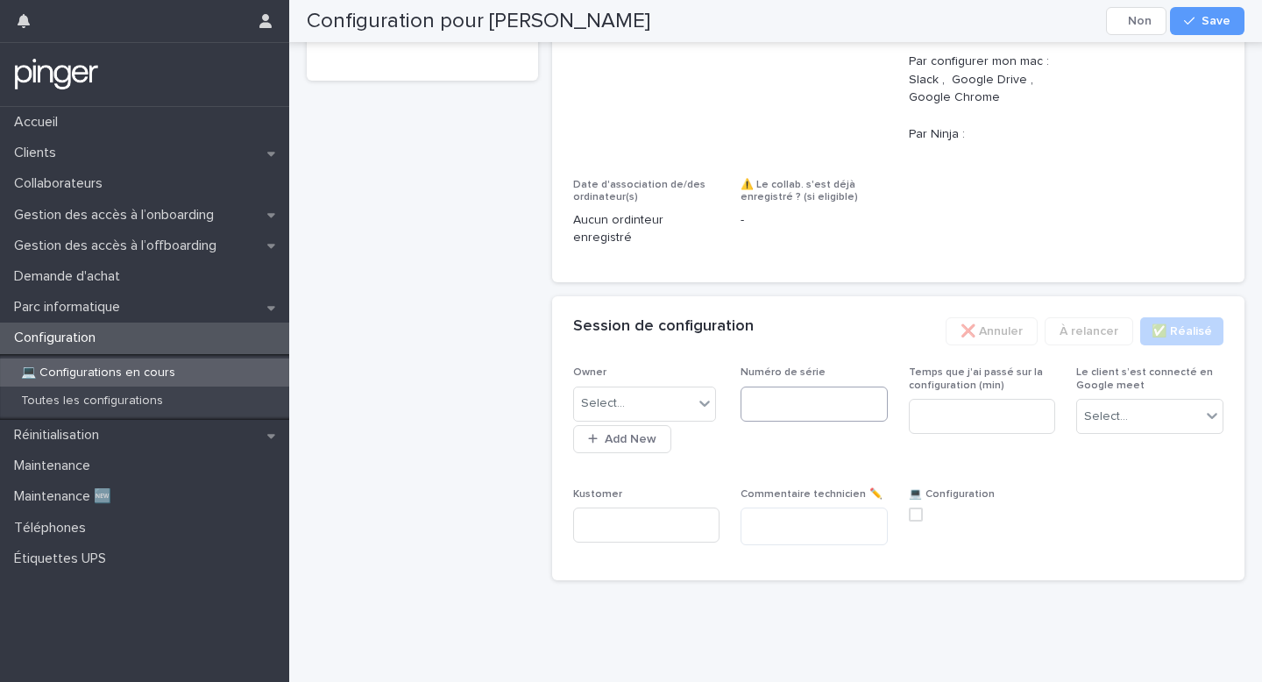
scroll to position [1060, 0]
click at [765, 422] on input at bounding box center [814, 403] width 147 height 35
paste input "**********"
type input "**********"
click at [691, 418] on div "Select..." at bounding box center [634, 403] width 120 height 29
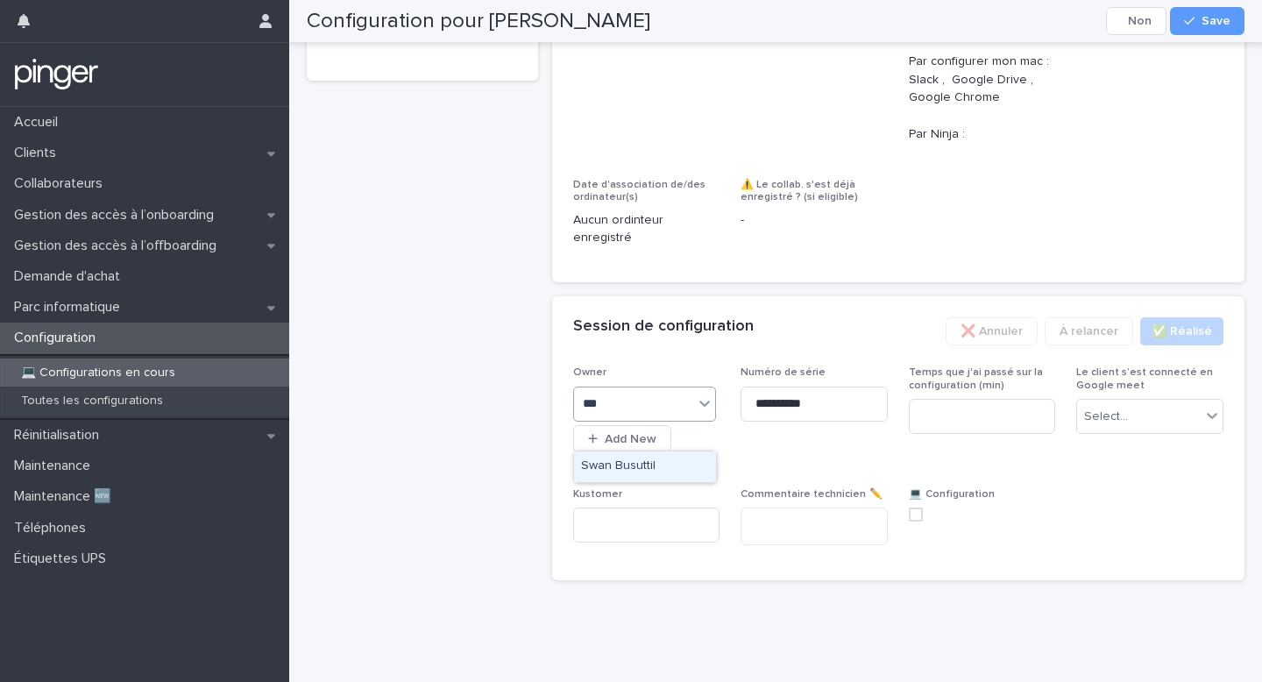
type input "****"
click at [900, 440] on div "**********" at bounding box center [898, 462] width 651 height 193
click at [935, 434] on input at bounding box center [982, 416] width 147 height 35
type input "**"
click at [1102, 431] on div "Select..." at bounding box center [1139, 416] width 124 height 29
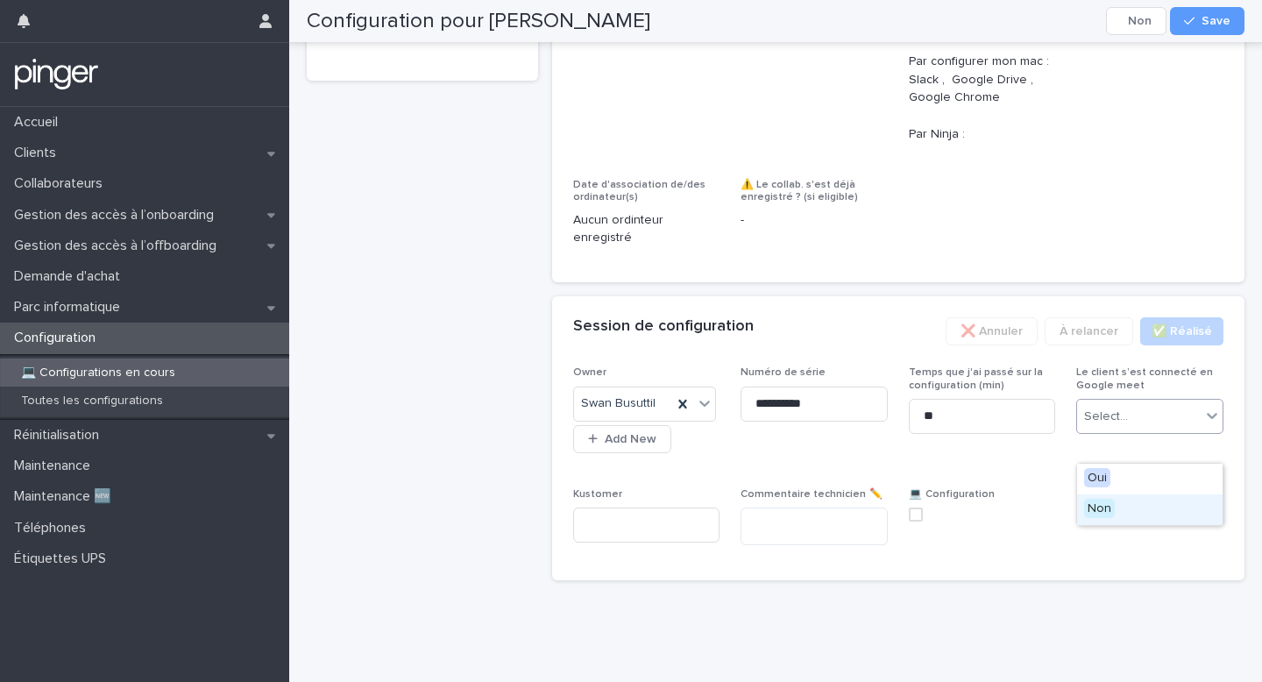
click at [1091, 499] on span "Non" at bounding box center [1099, 508] width 31 height 19
click at [917, 521] on span at bounding box center [916, 514] width 14 height 14
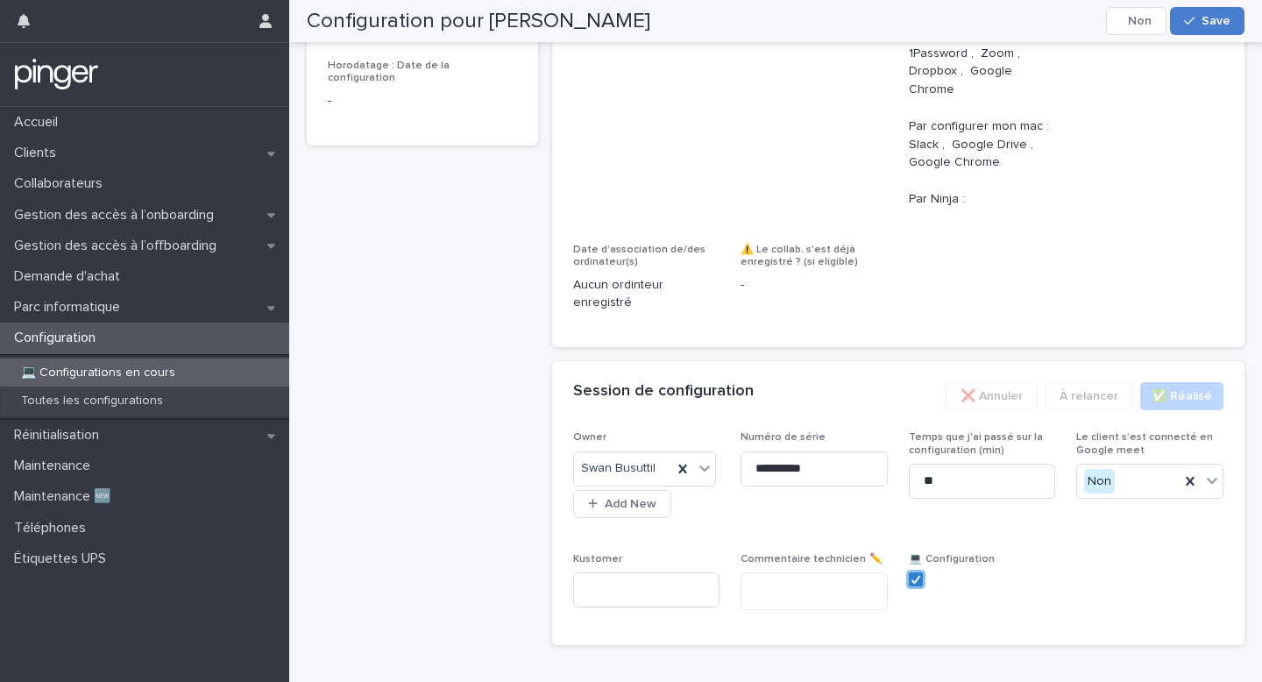
click at [1230, 9] on button "Save" at bounding box center [1207, 21] width 74 height 28
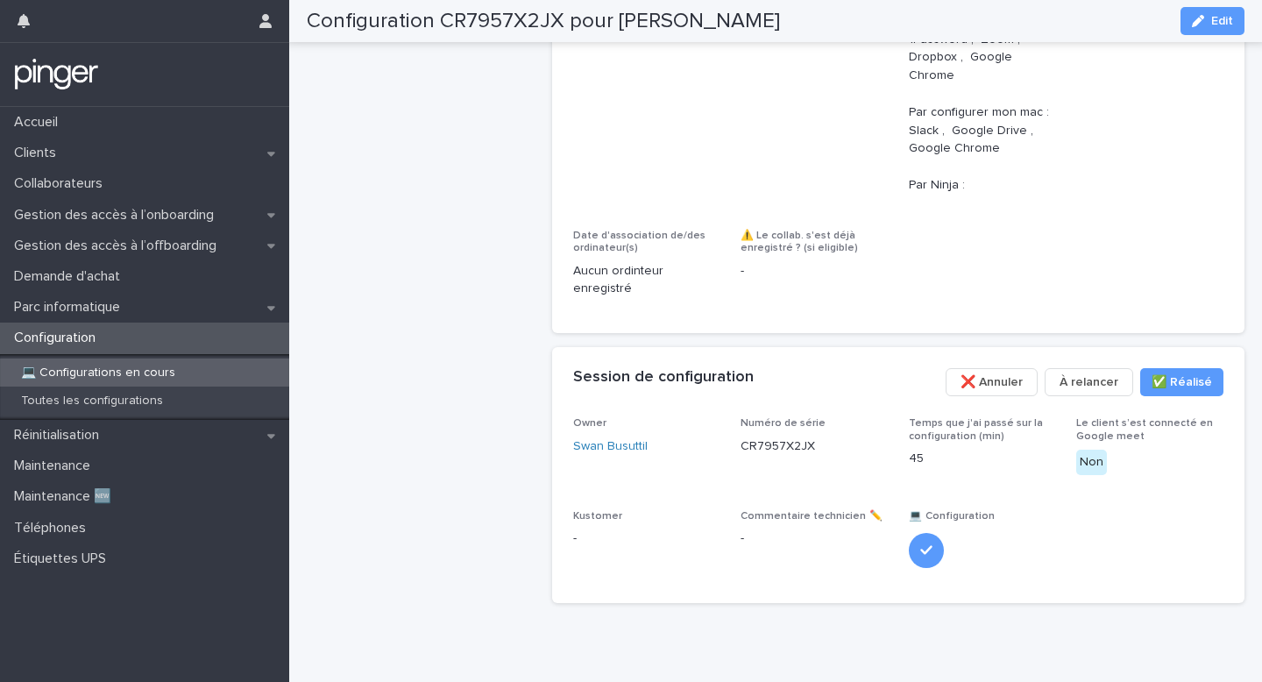
scroll to position [830, 0]
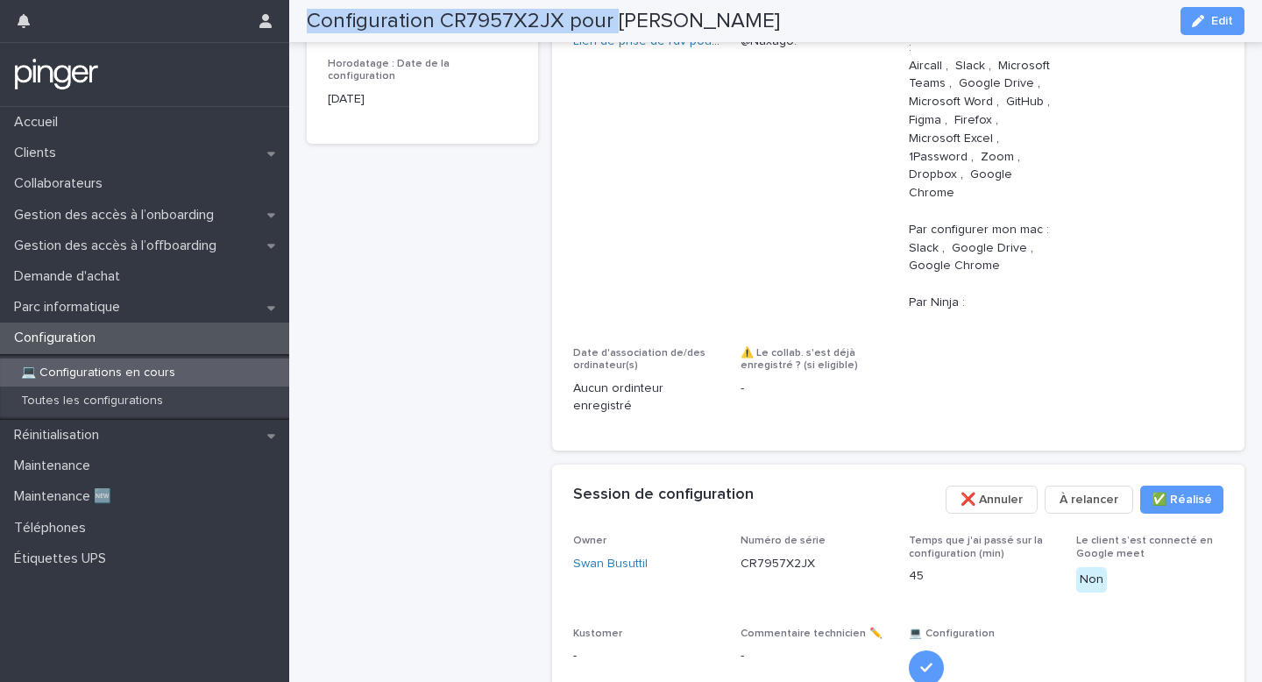
drag, startPoint x: 752, startPoint y: 7, endPoint x: 616, endPoint y: 8, distance: 135.8
click at [616, 8] on div "Configuration CR7957X2JX pour [PERSON_NAME] Edit" at bounding box center [776, 21] width 938 height 42
click at [613, 18] on h2 "Configuration CR7957X2JX pour [PERSON_NAME]" at bounding box center [543, 21] width 473 height 25
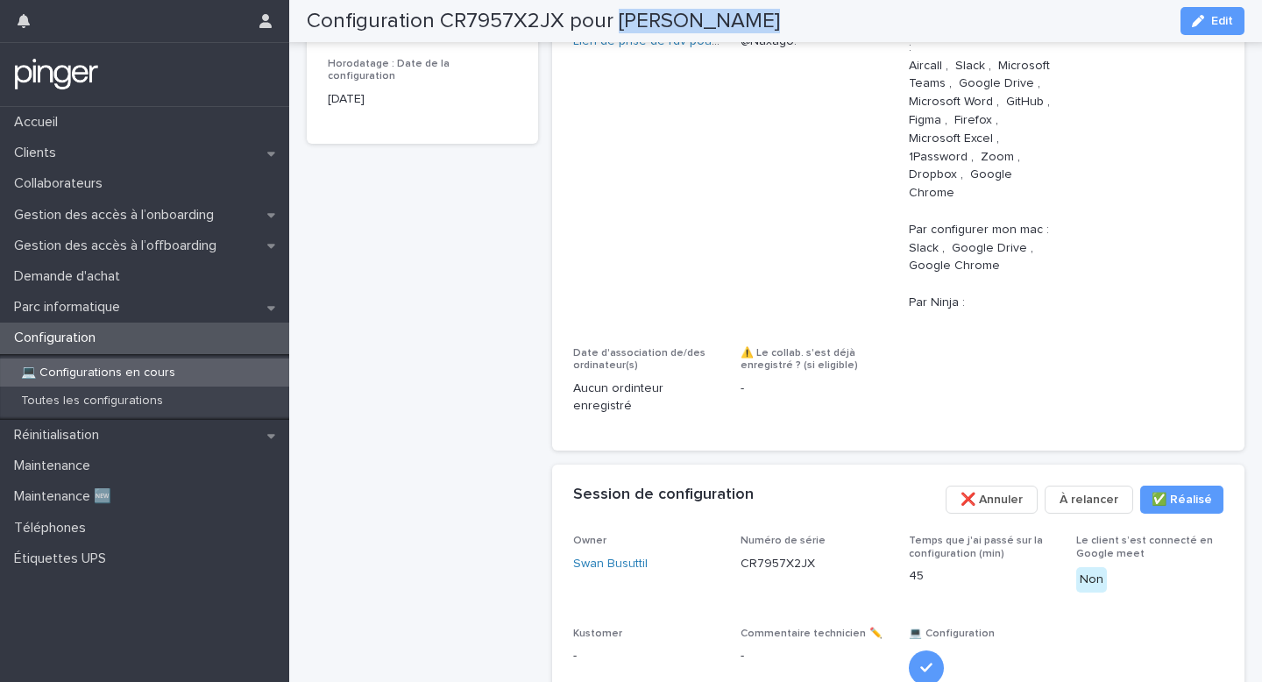
drag, startPoint x: 613, startPoint y: 18, endPoint x: 768, endPoint y: 25, distance: 155.3
click at [766, 26] on div "Configuration CR7957X2JX pour [PERSON_NAME] Edit" at bounding box center [776, 21] width 938 height 42
copy div "[PERSON_NAME] Edit Edit"
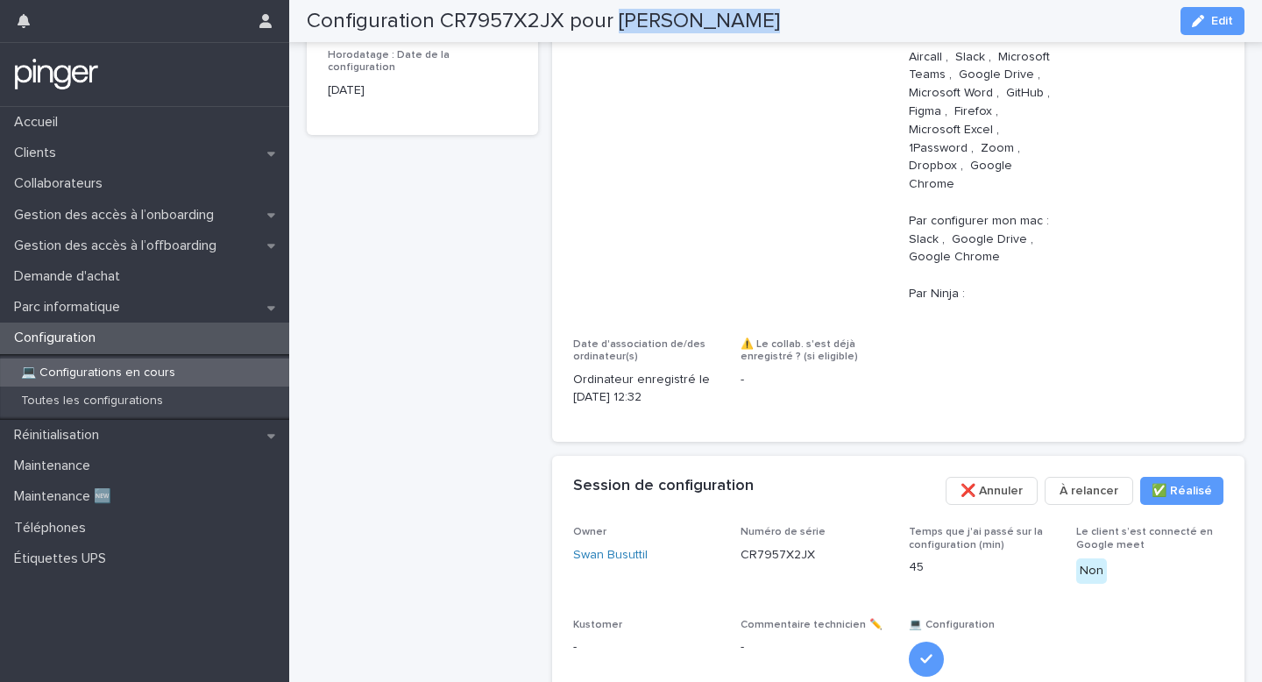
click at [212, 361] on div "💻 Configurations en cours" at bounding box center [144, 372] width 289 height 29
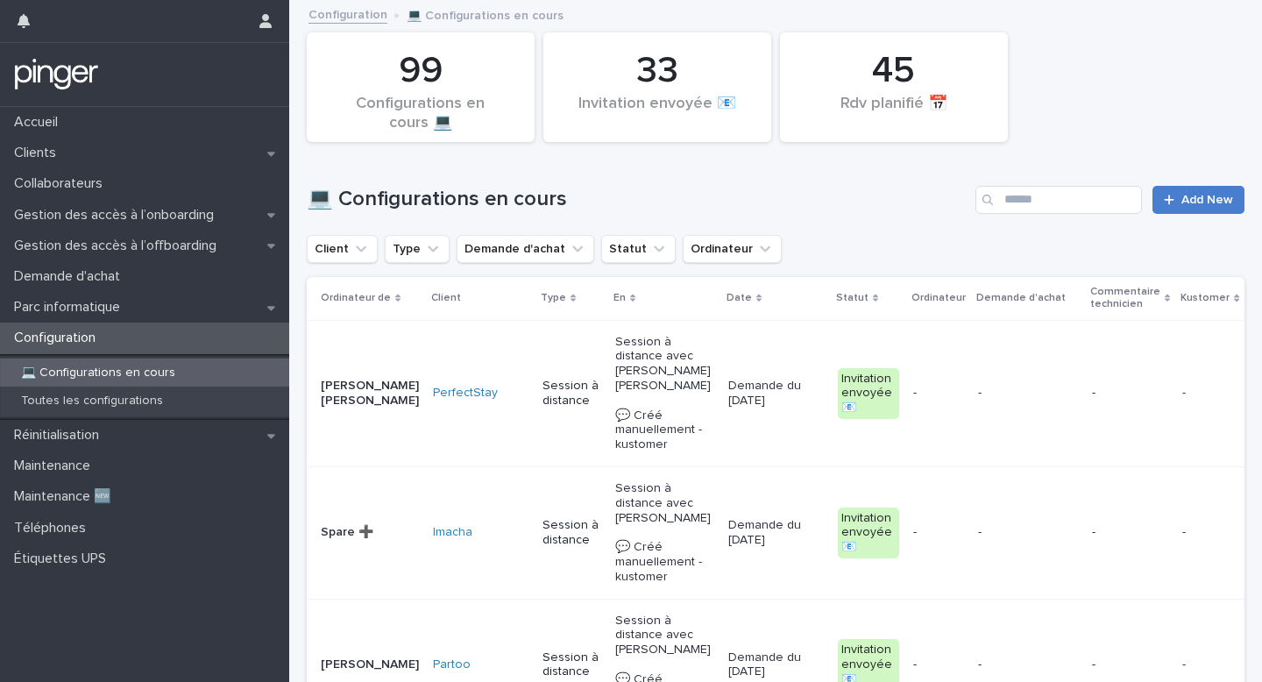
click at [1210, 192] on link "Add New" at bounding box center [1198, 200] width 92 height 28
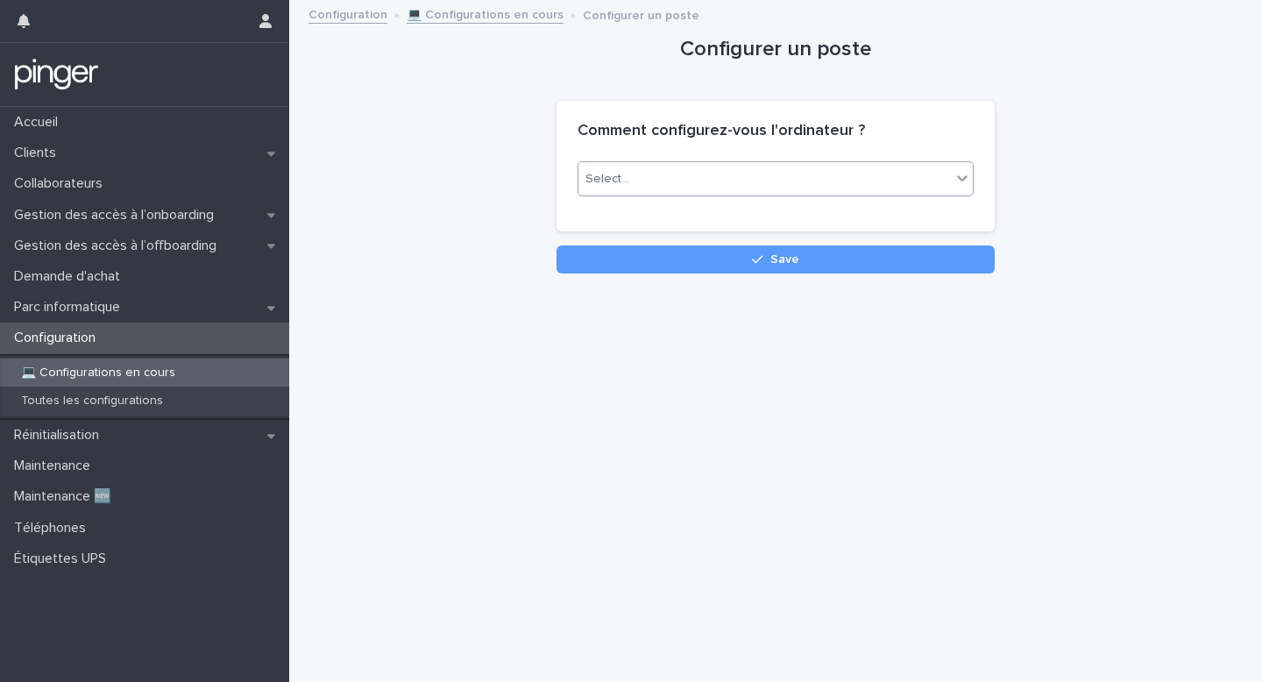
click at [819, 171] on div "Select..." at bounding box center [764, 179] width 372 height 29
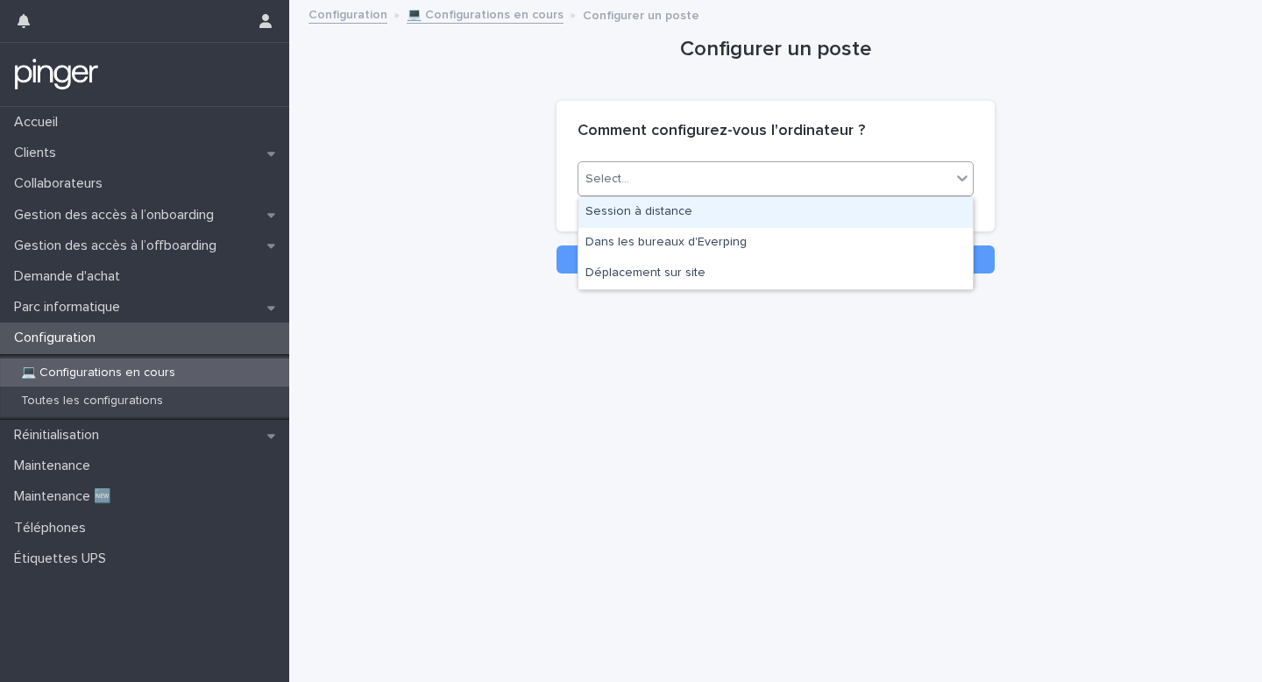
click at [790, 218] on div "Session à distance" at bounding box center [775, 212] width 394 height 31
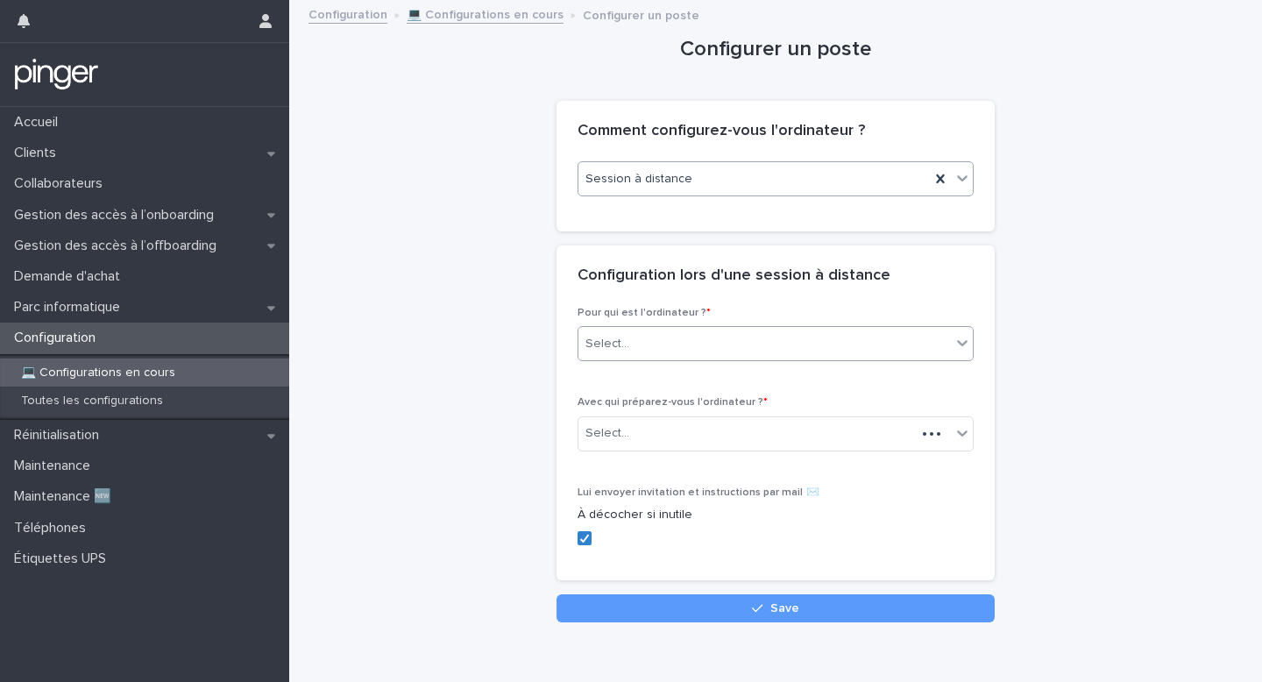
click at [719, 338] on div "Select..." at bounding box center [764, 344] width 372 height 29
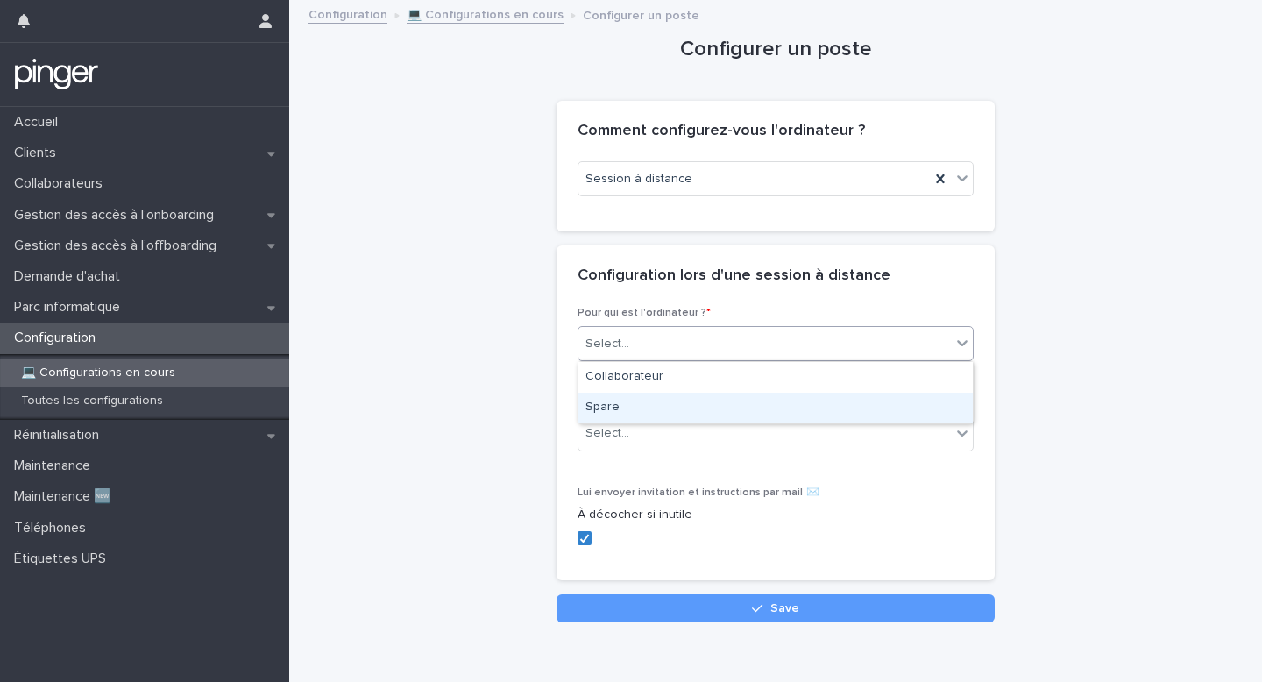
click at [707, 409] on div "Spare" at bounding box center [775, 408] width 394 height 31
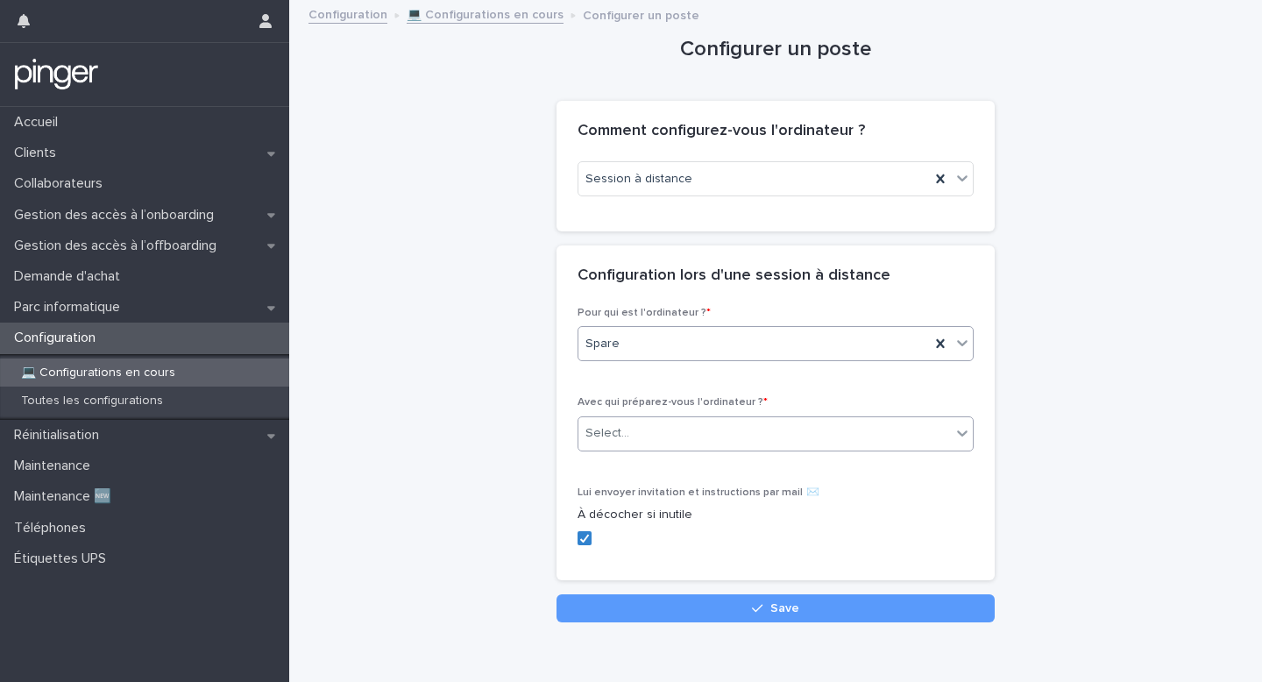
click at [727, 430] on div "Select..." at bounding box center [764, 433] width 372 height 29
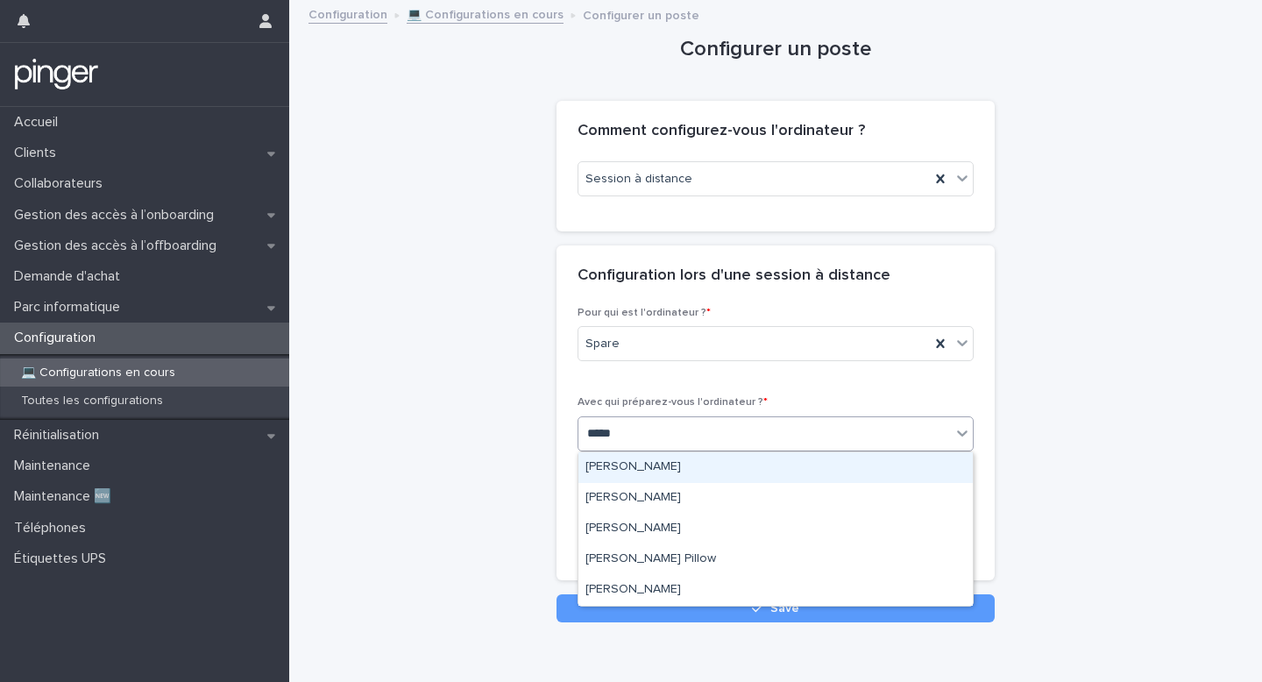
type input "******"
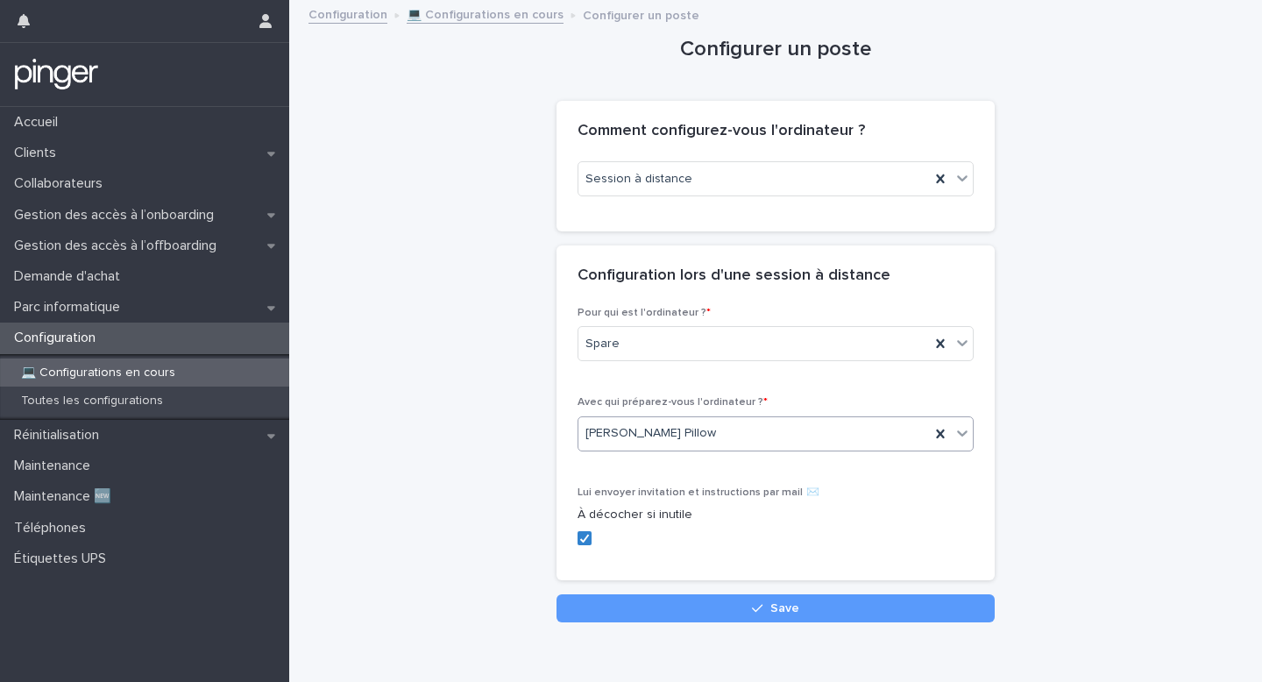
click at [592, 536] on label at bounding box center [776, 538] width 396 height 14
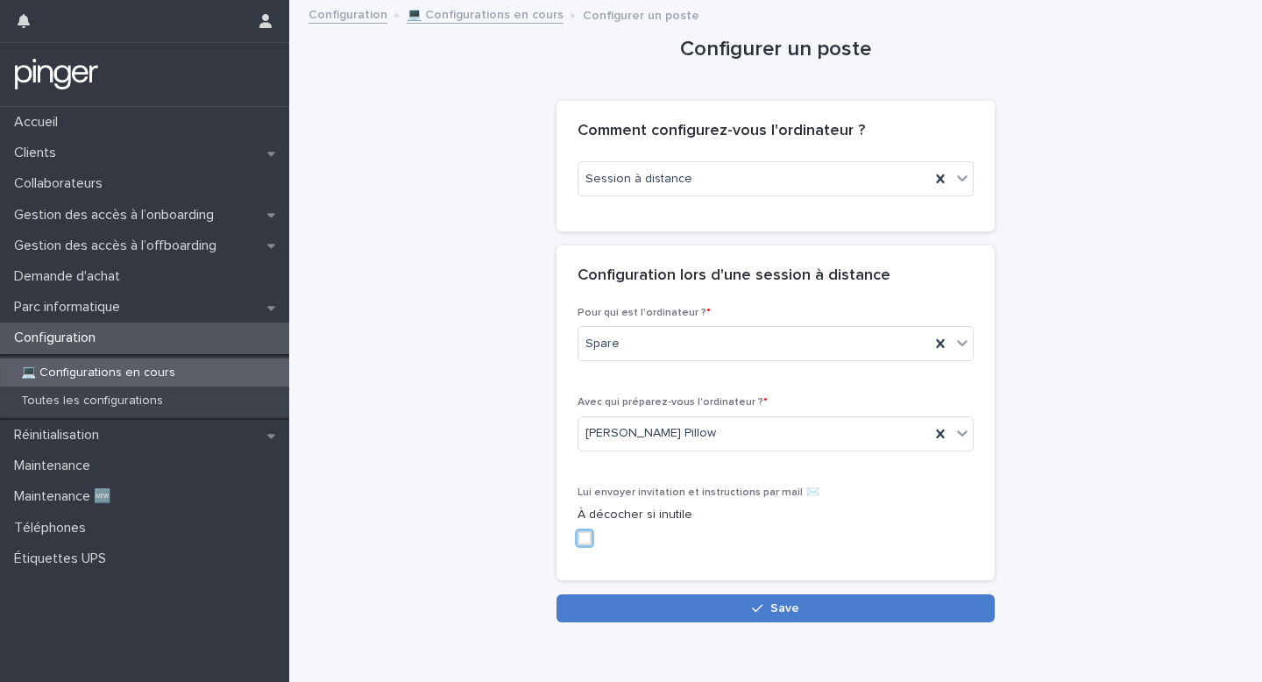
click at [712, 601] on button "Save" at bounding box center [775, 608] width 438 height 28
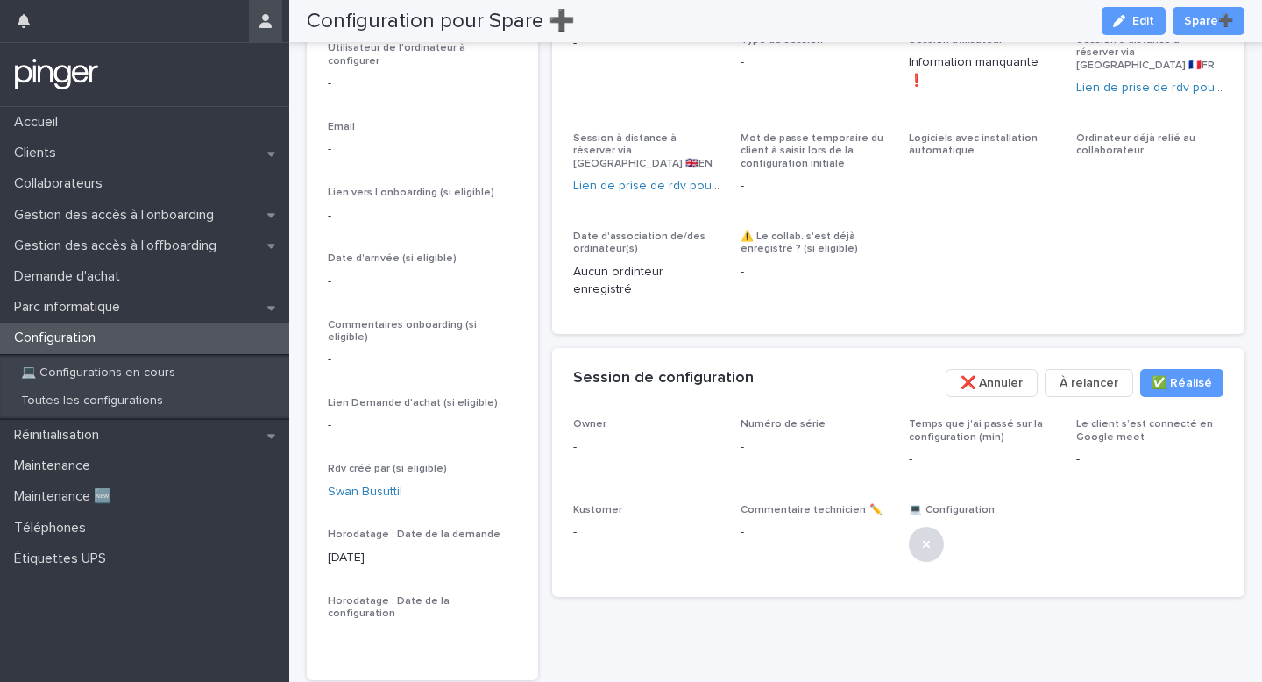
scroll to position [266, 0]
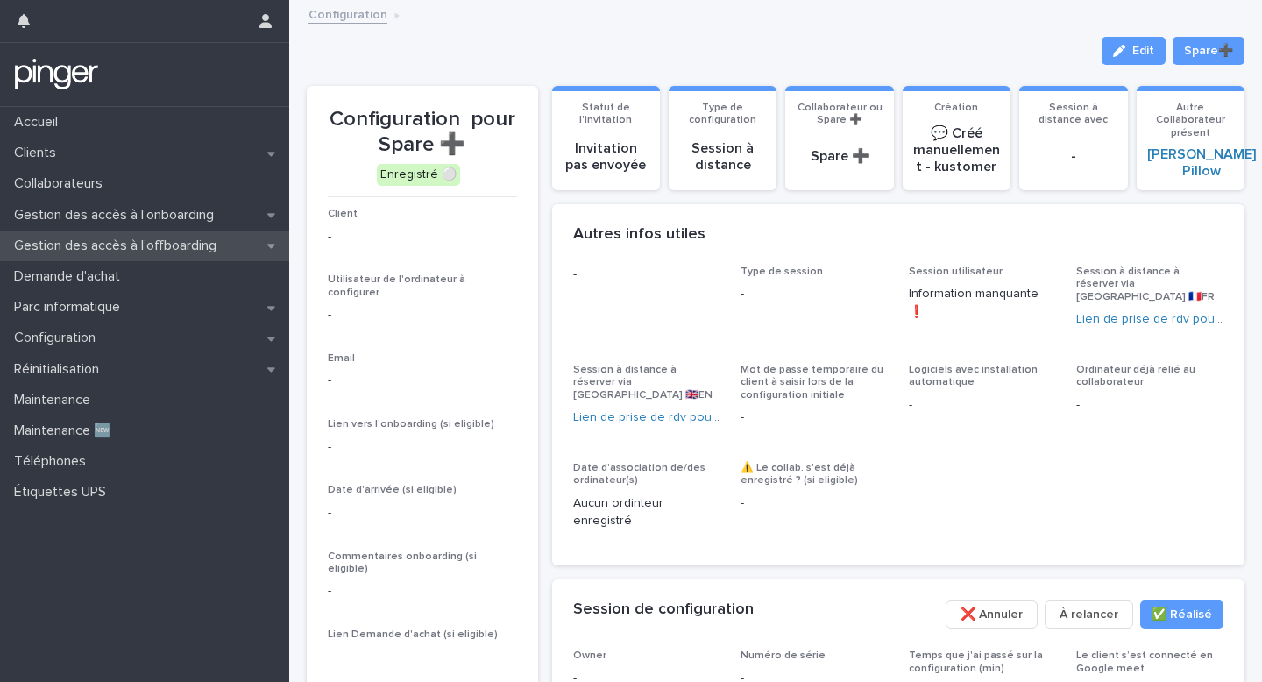
click at [237, 230] on div "Gestion des accès à l’offboarding" at bounding box center [144, 245] width 289 height 31
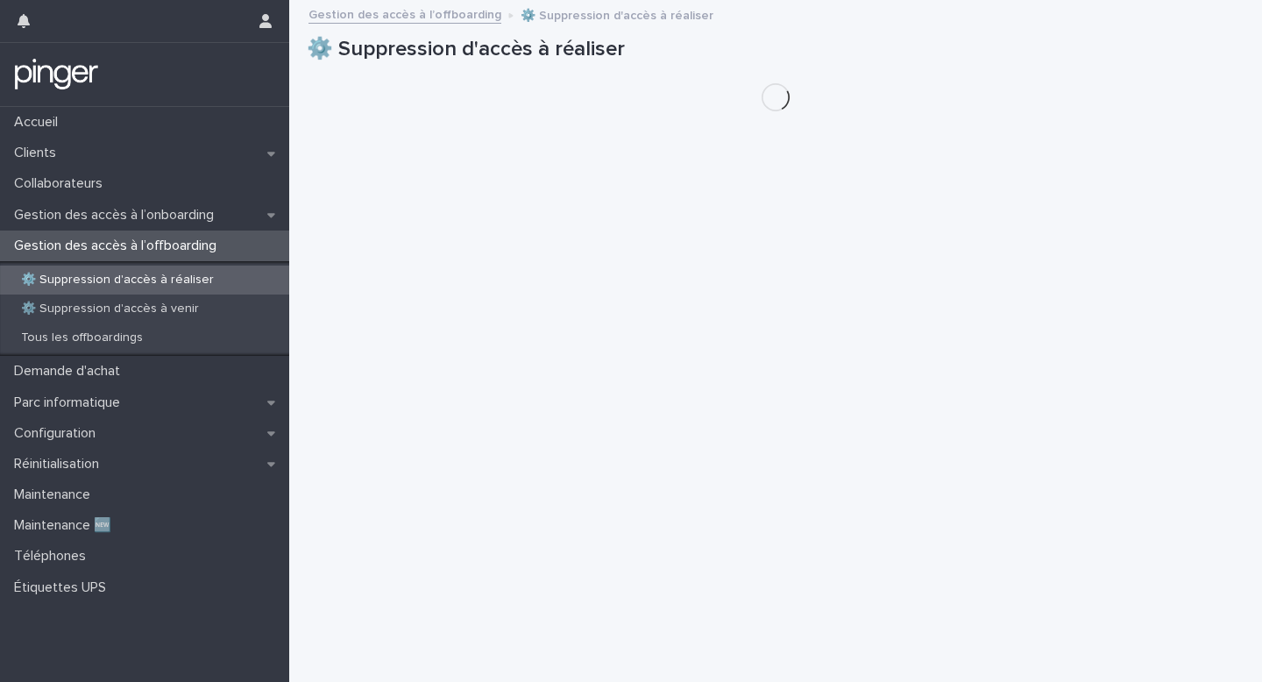
click at [240, 218] on div "Gestion des accès à l’onboarding" at bounding box center [144, 215] width 289 height 31
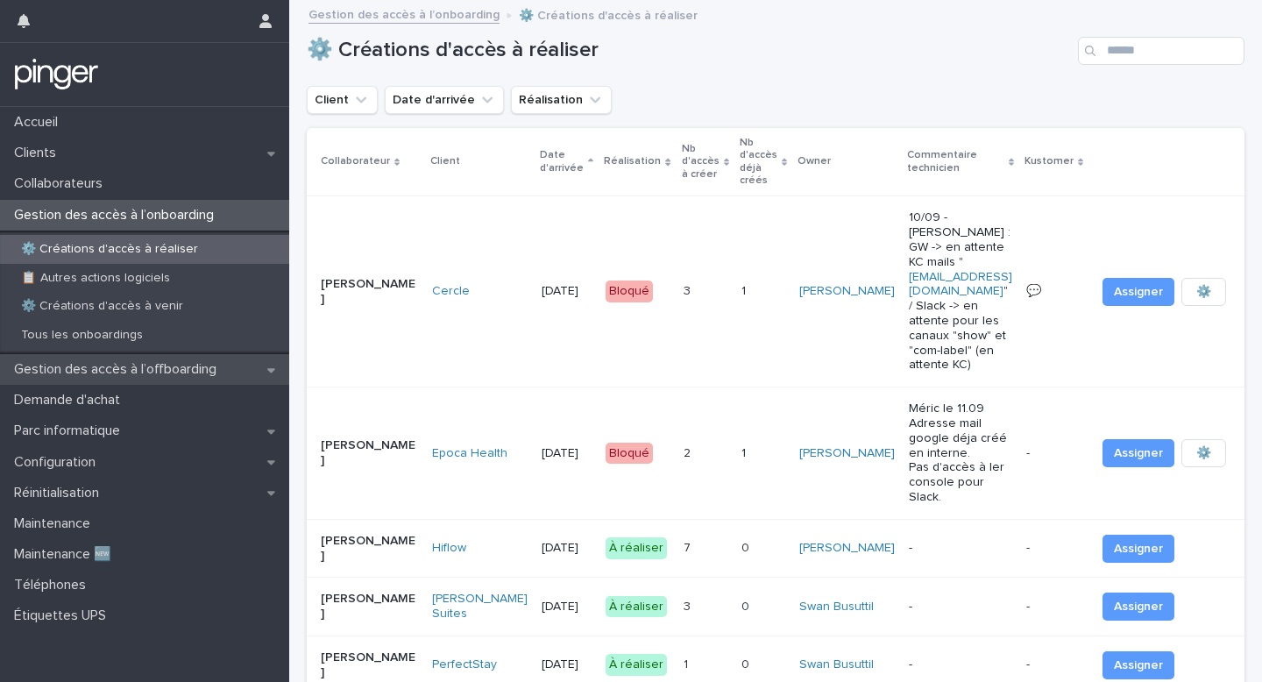
click at [198, 366] on p "Gestion des accès à l’offboarding" at bounding box center [118, 369] width 223 height 17
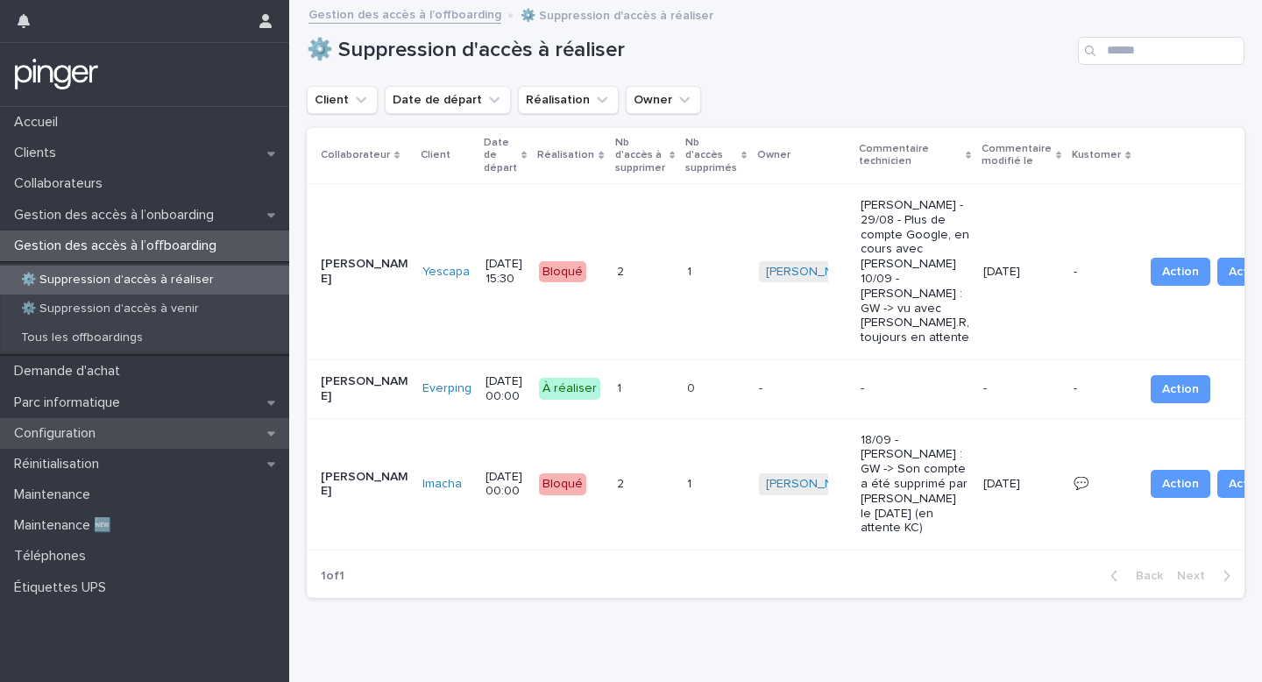
click at [187, 436] on div "Configuration" at bounding box center [144, 433] width 289 height 31
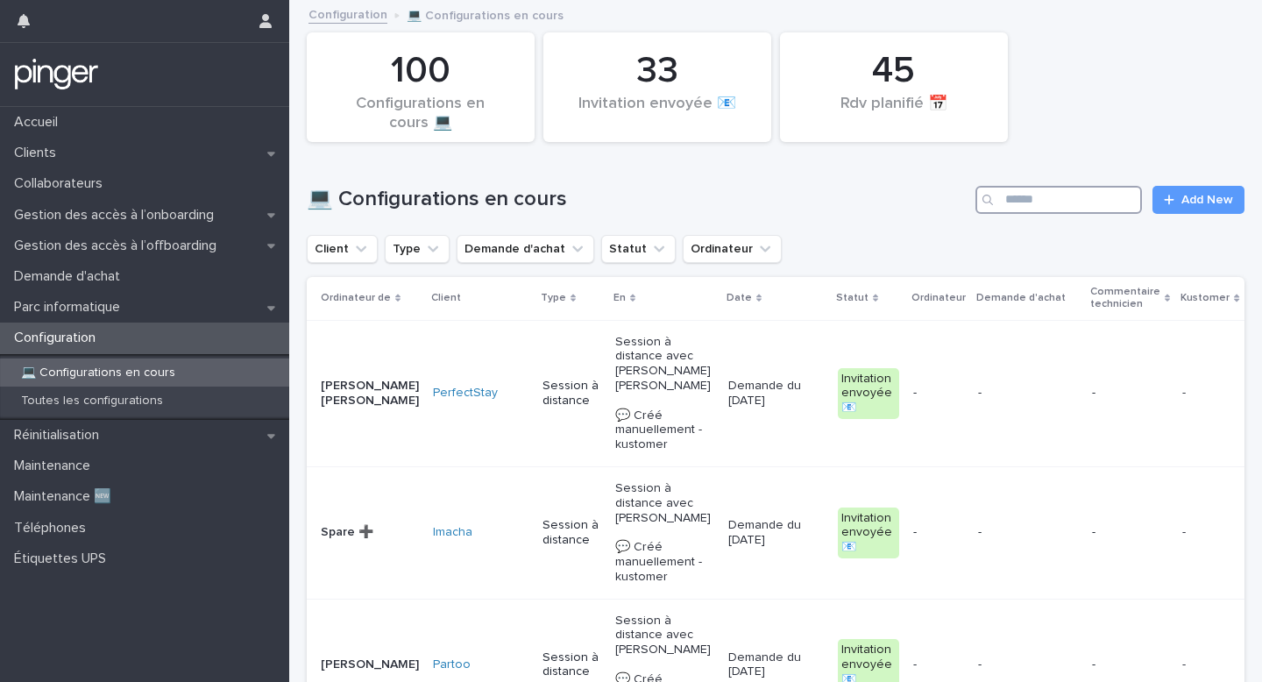
click at [1083, 201] on input "Search" at bounding box center [1058, 200] width 167 height 28
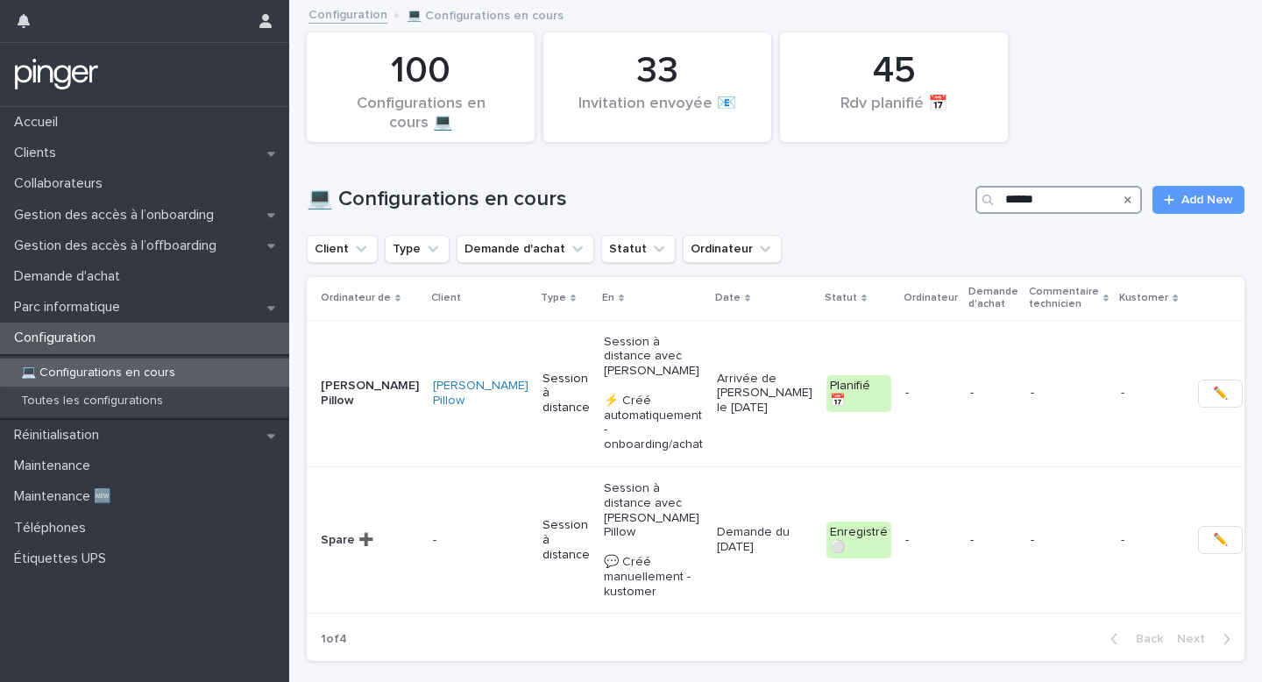
type input "*******"
click at [970, 386] on p "-" at bounding box center [993, 393] width 46 height 15
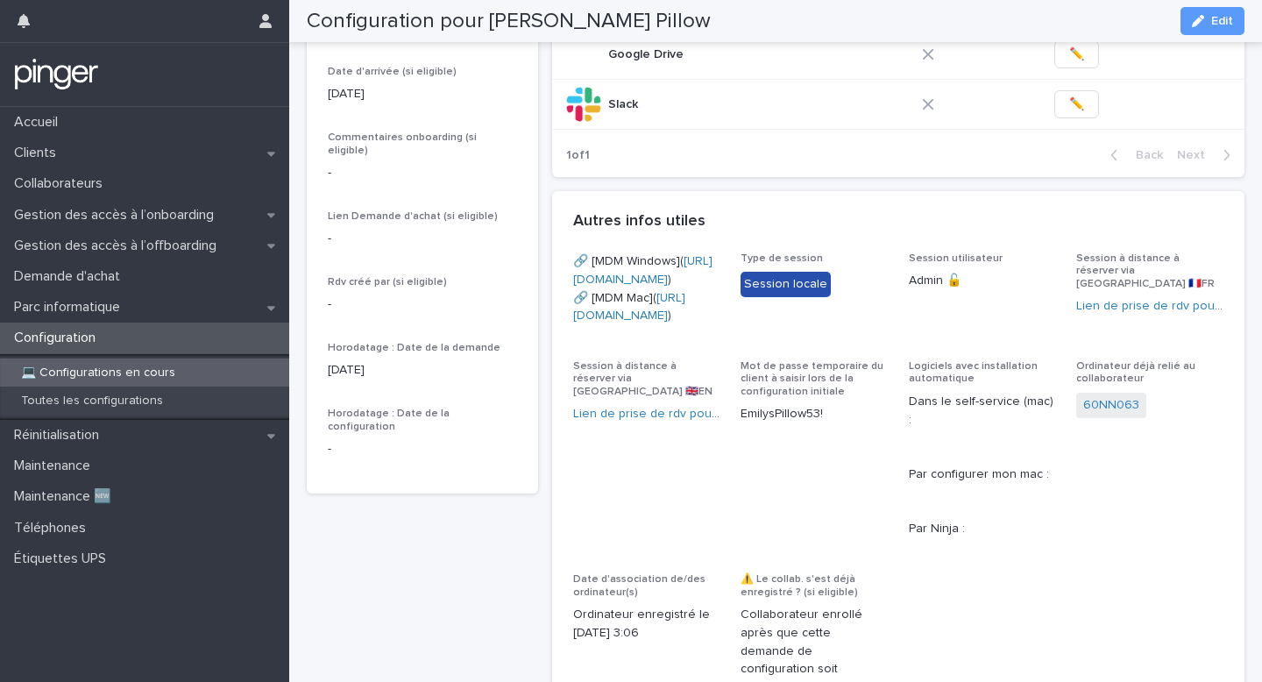
scroll to position [482, 0]
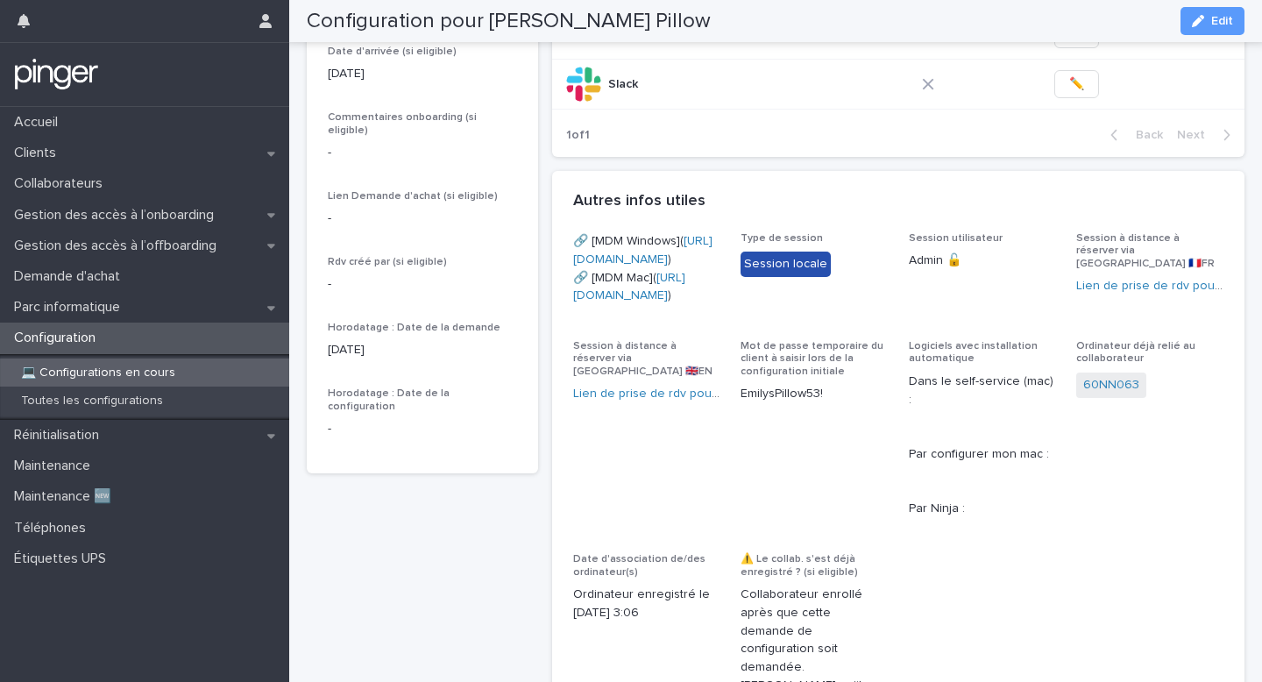
click at [812, 403] on p "EmilysPillow53!" at bounding box center [814, 394] width 147 height 18
copy link "https://eu.ninjarmm.com/agent/installer/c99fd816-97f8-415f-adb2-91b2ba98fd2a/10…"
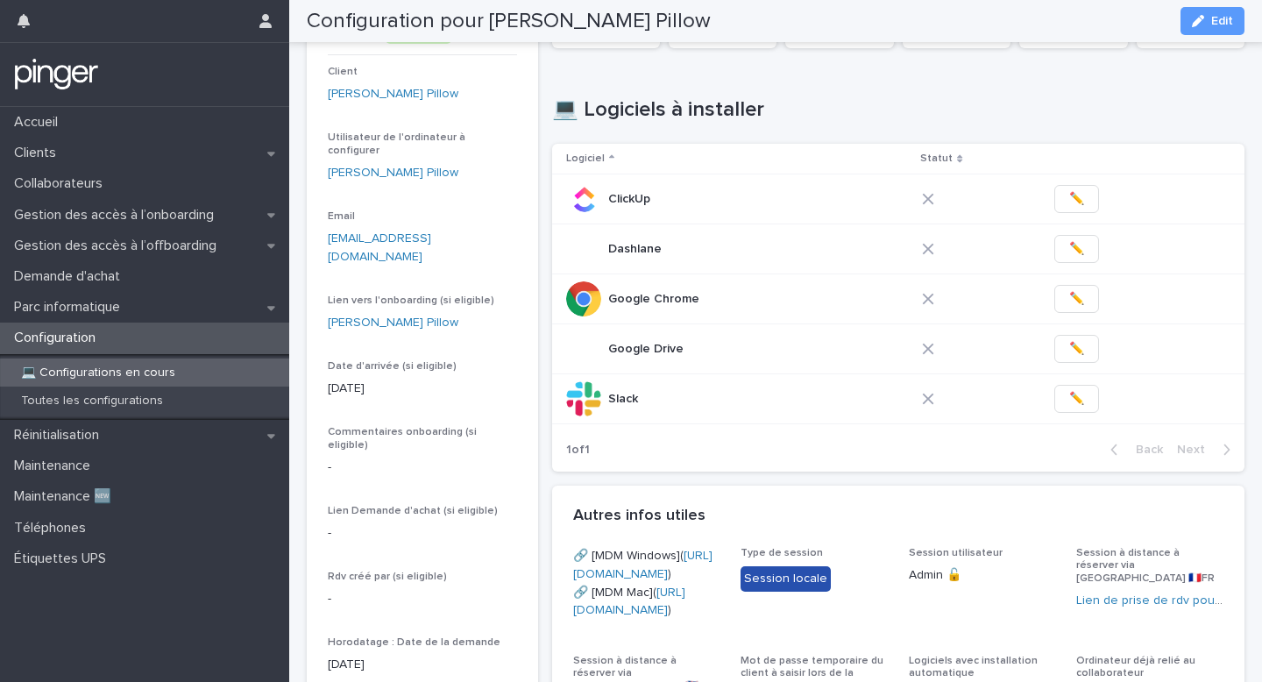
scroll to position [165, 0]
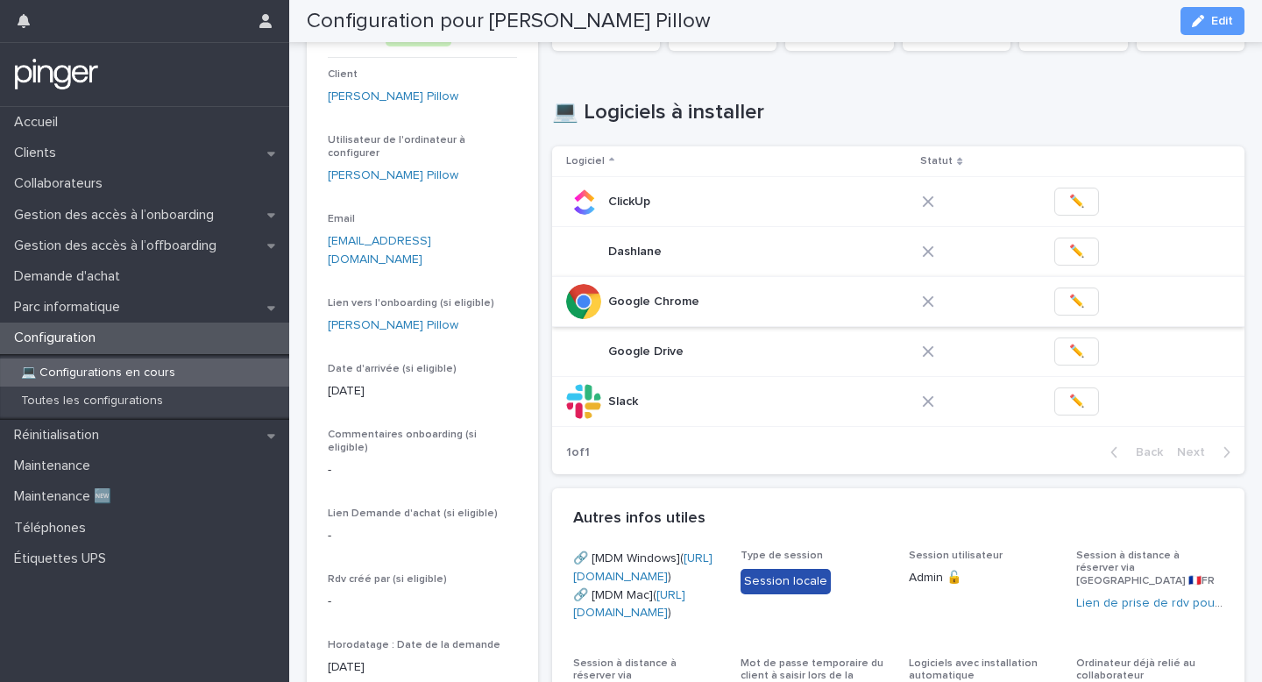
click at [1074, 295] on span "✏️" at bounding box center [1076, 302] width 15 height 18
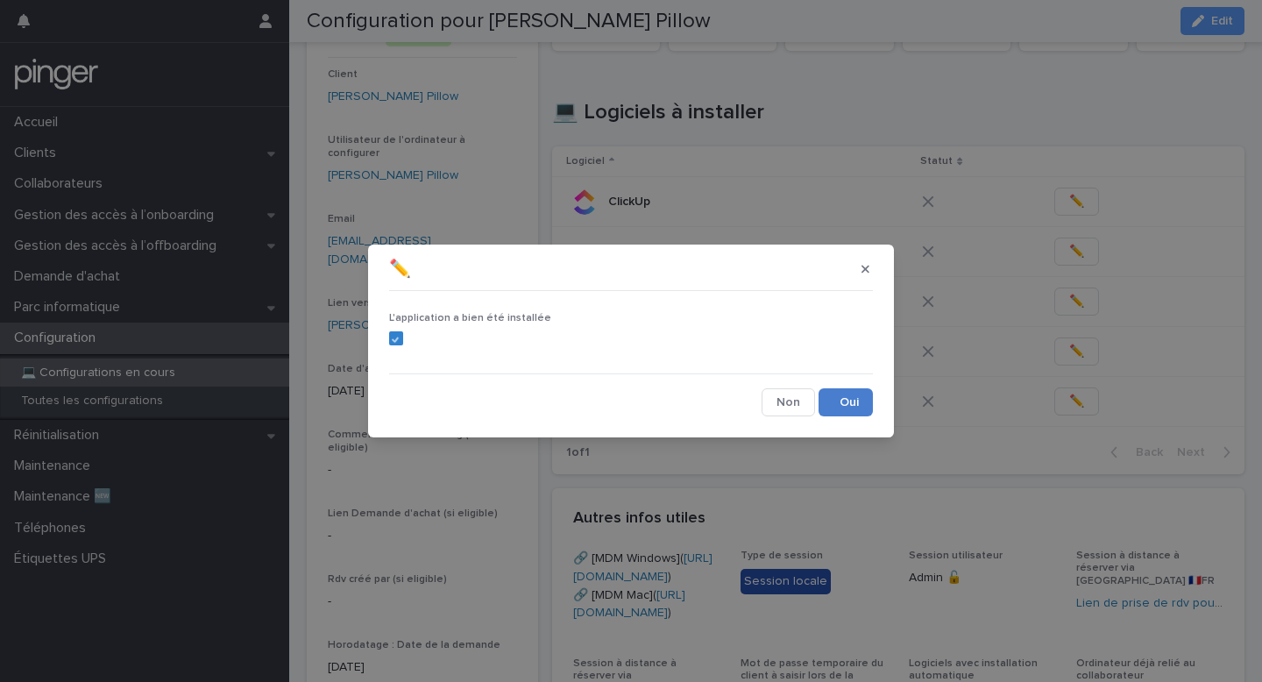
click at [846, 388] on button "Save" at bounding box center [846, 402] width 54 height 28
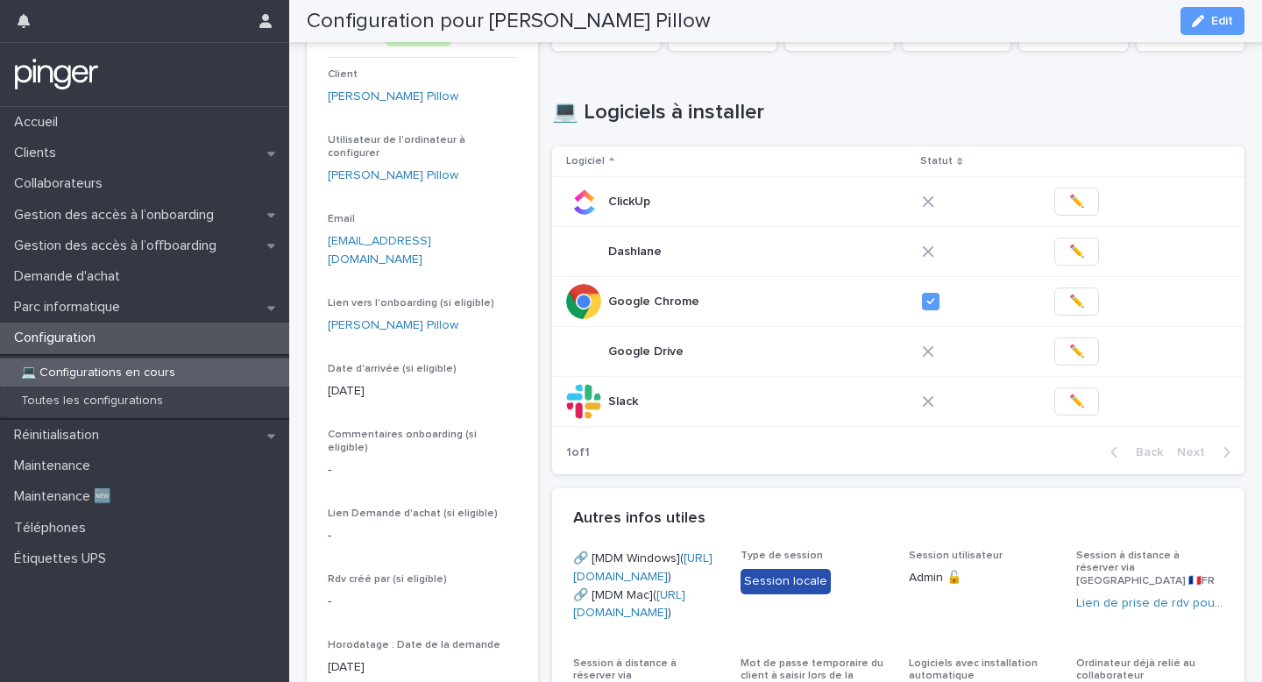
click at [1078, 198] on span "✏️" at bounding box center [1076, 202] width 15 height 18
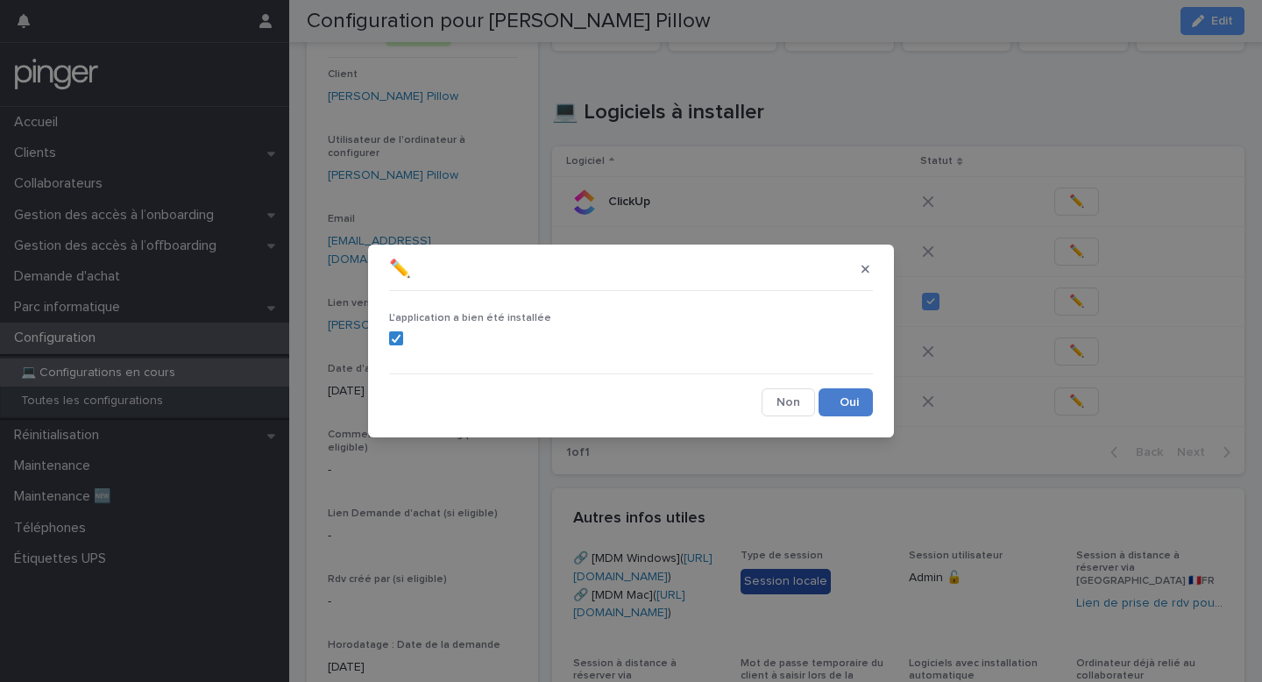
click at [842, 408] on button "Save" at bounding box center [846, 402] width 54 height 28
click at [1064, 250] on div "✏️ L'application a bien été installée Cancel Loading... Save" at bounding box center [631, 341] width 1262 height 682
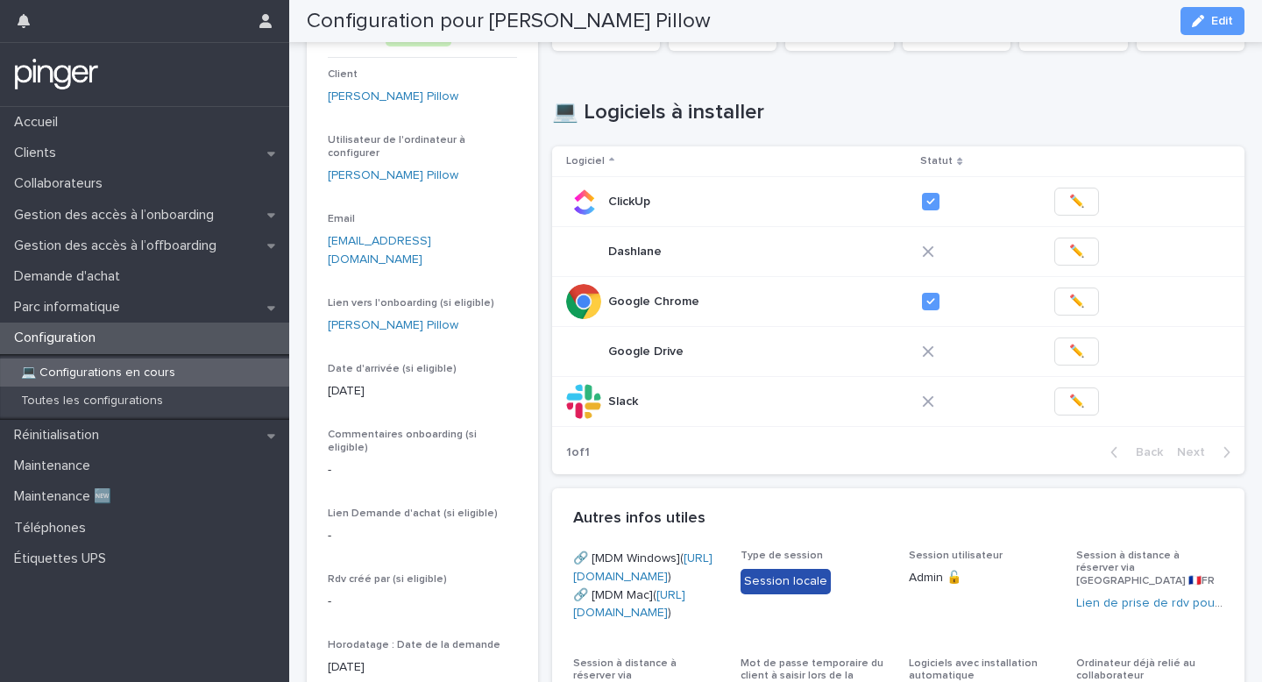
click at [1064, 250] on button "✏️" at bounding box center [1076, 251] width 45 height 28
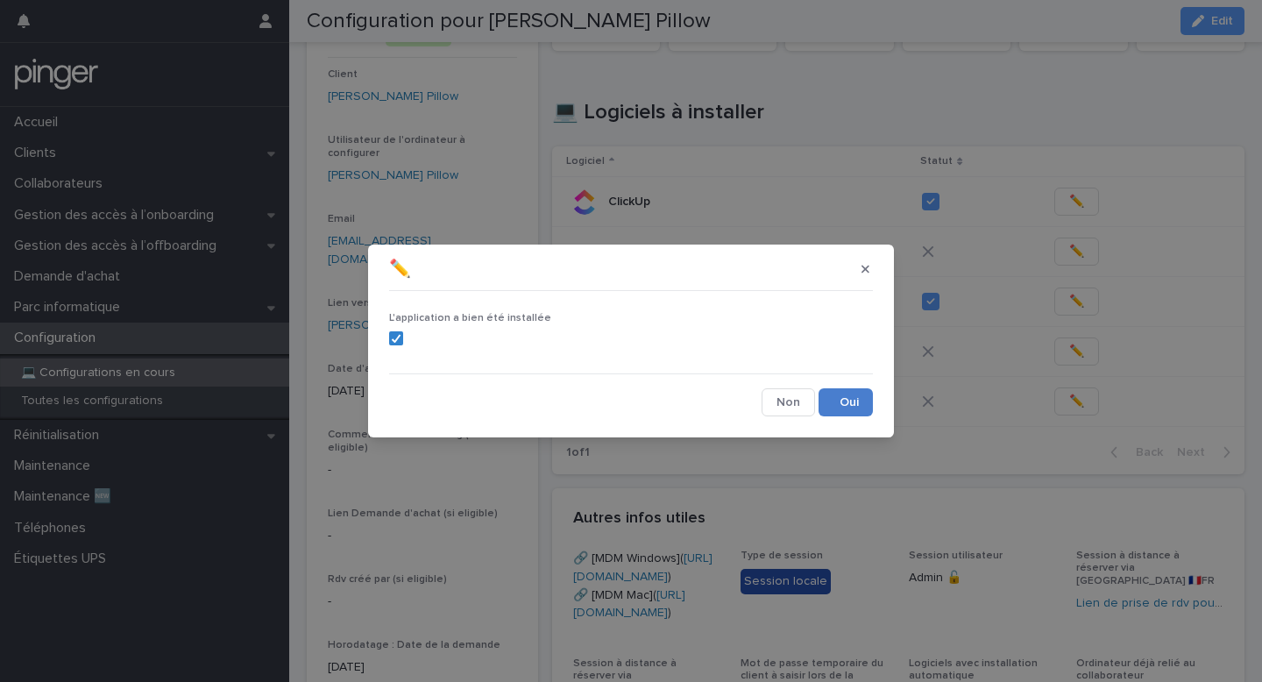
click at [843, 403] on button "Save" at bounding box center [846, 402] width 54 height 28
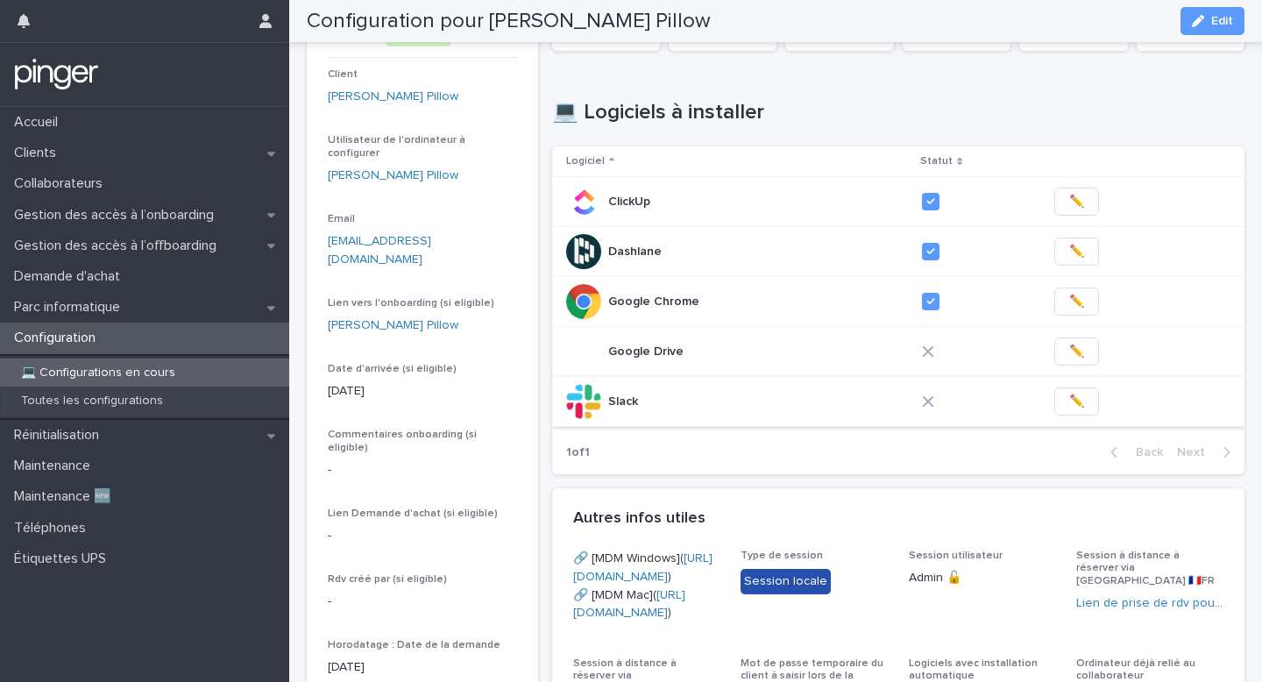
click at [1071, 400] on span "✏️" at bounding box center [1076, 402] width 15 height 18
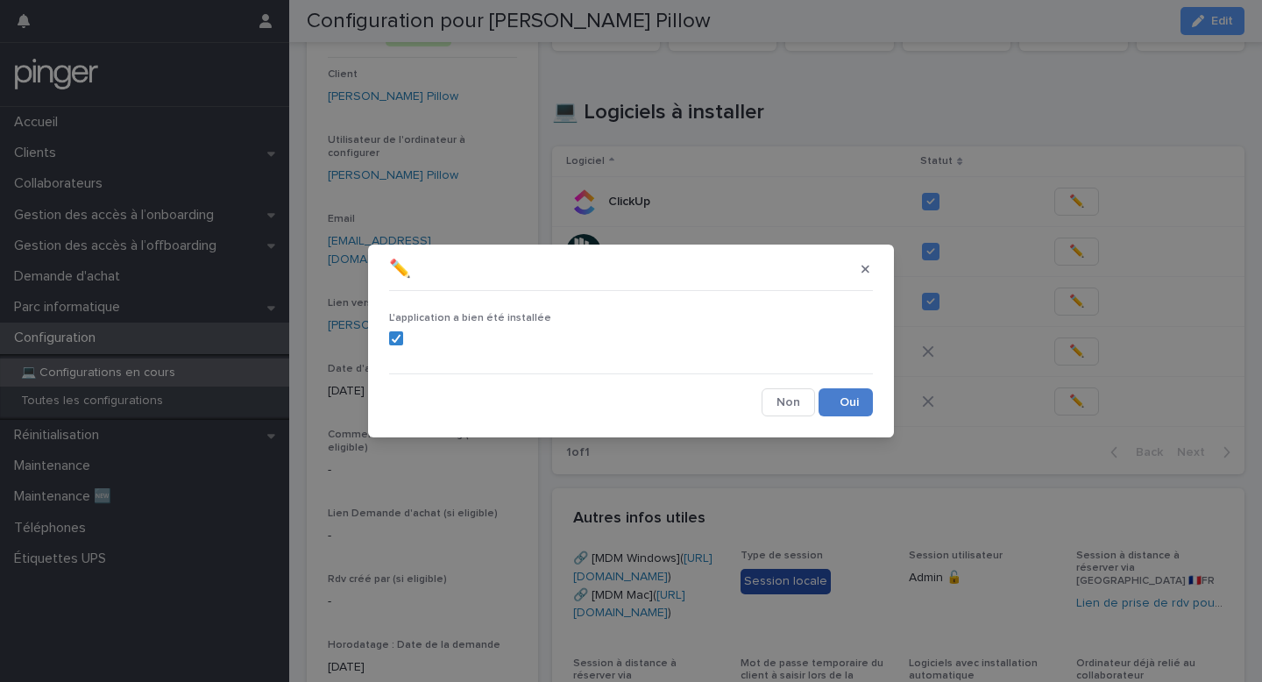
click at [860, 400] on button "Save" at bounding box center [846, 402] width 54 height 28
